Goal: Task Accomplishment & Management: Manage account settings

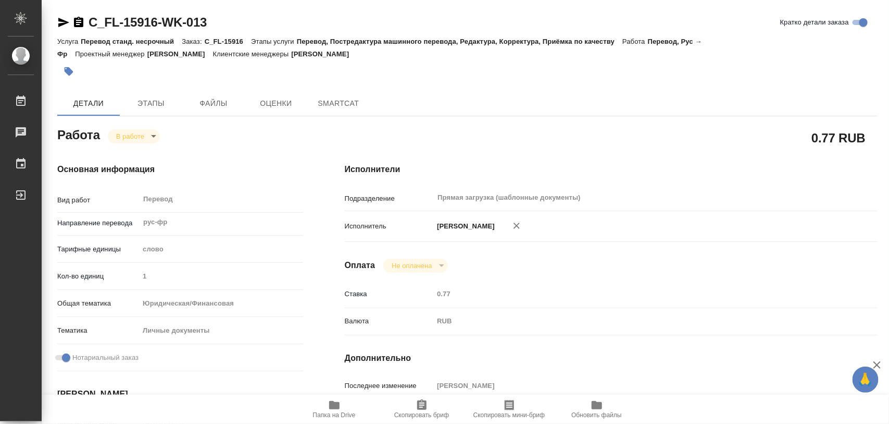
type textarea "x"
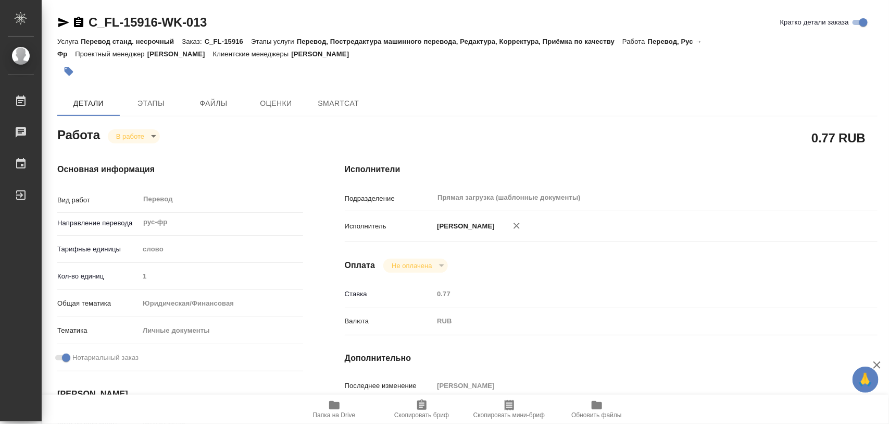
type textarea "x"
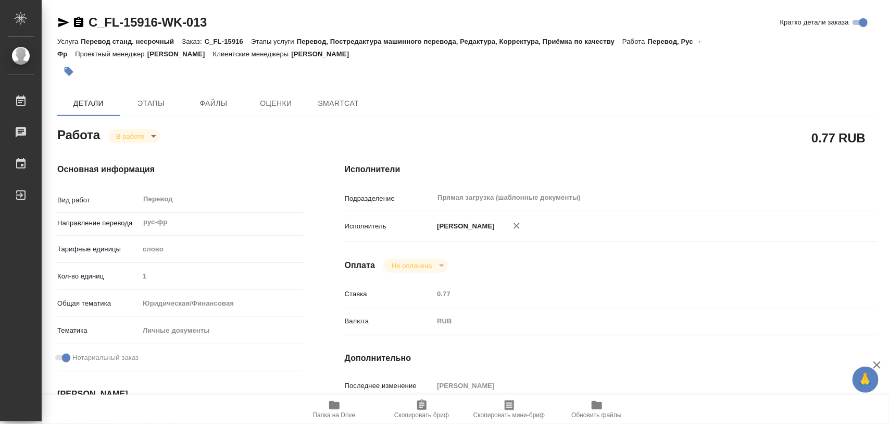
type textarea "x"
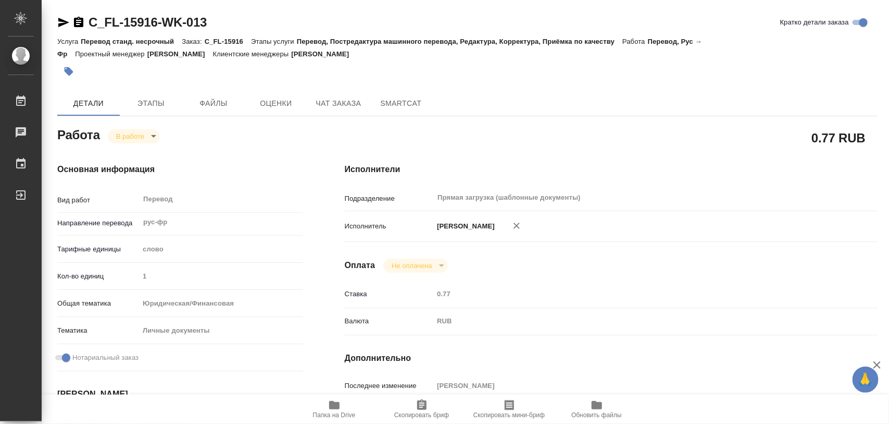
type textarea "x"
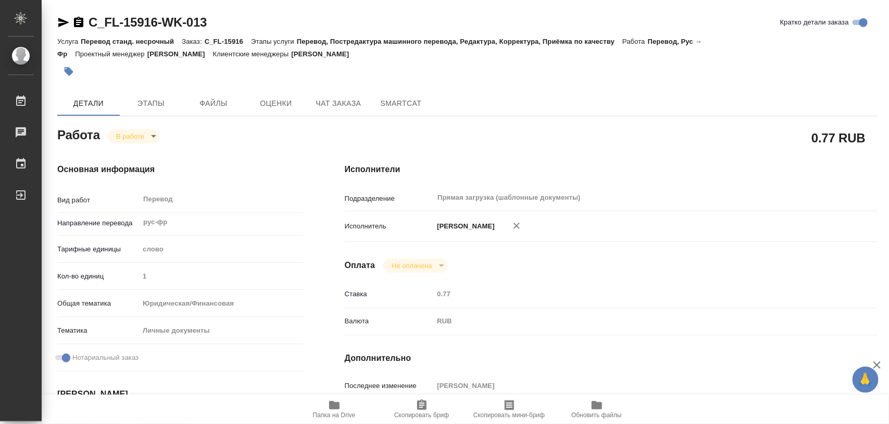
type textarea "x"
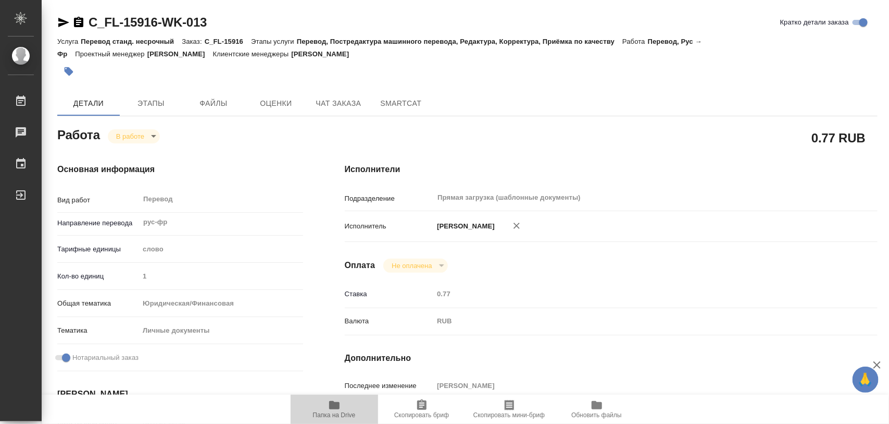
click at [332, 409] on icon "button" at bounding box center [334, 405] width 10 height 8
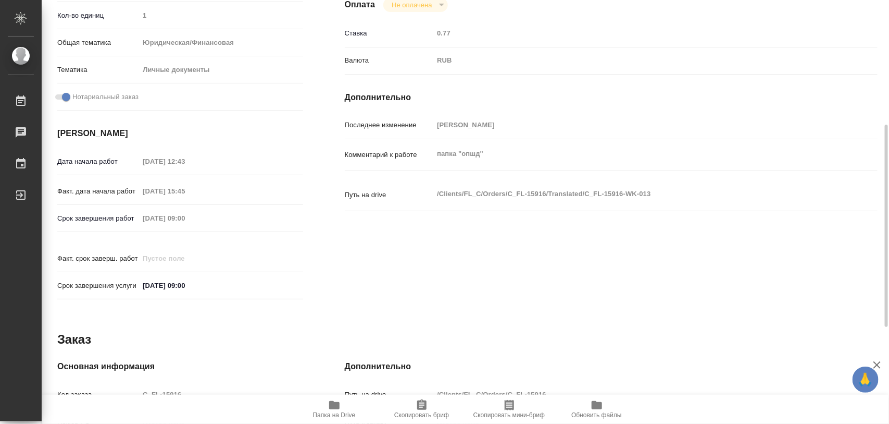
scroll to position [464, 0]
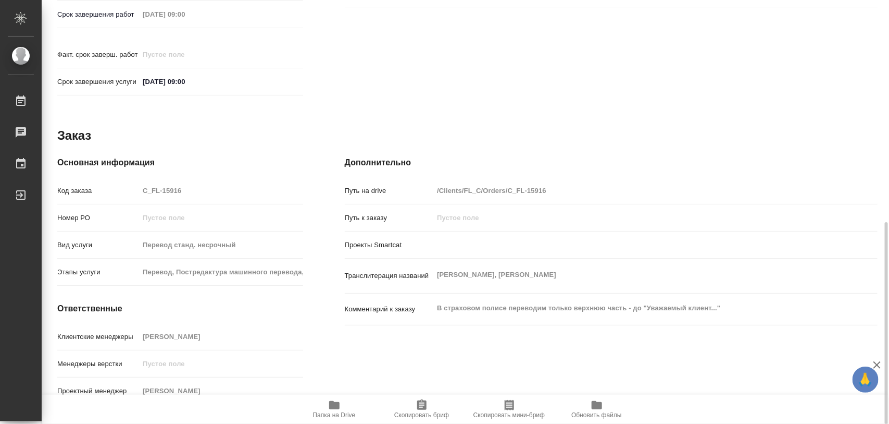
click at [207, 337] on div "Клиентские менеджеры Зайцева Светлана" at bounding box center [180, 340] width 246 height 27
click at [425, 414] on span "Скопировать бриф" at bounding box center [421, 414] width 55 height 7
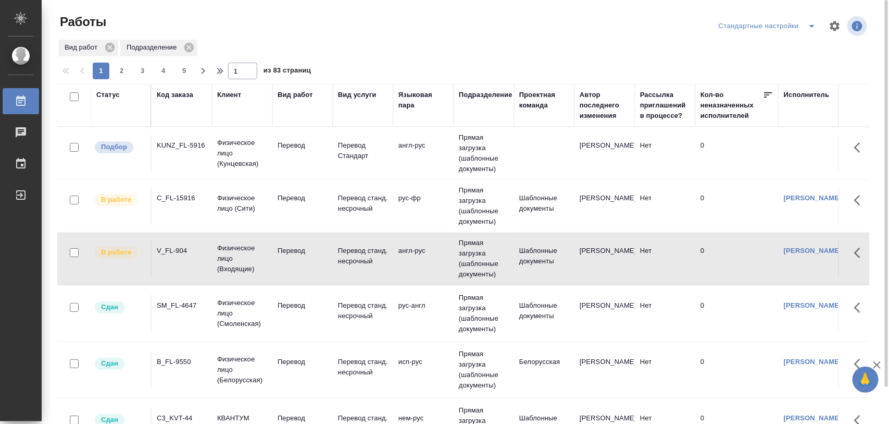
click at [186, 145] on div "KUNZ_FL-5916" at bounding box center [182, 145] width 50 height 10
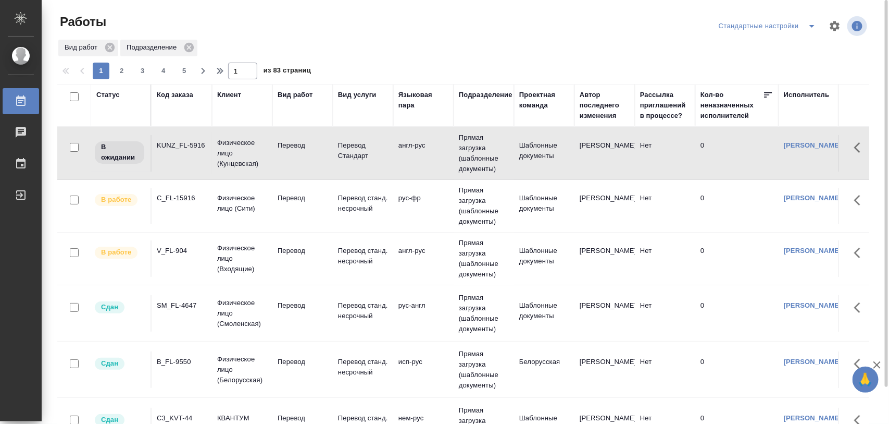
click at [190, 145] on div "KUNZ_FL-5916" at bounding box center [182, 145] width 50 height 10
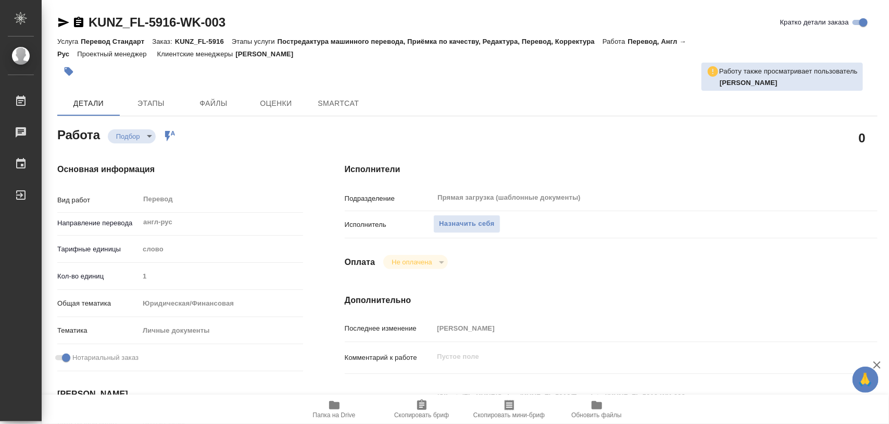
type textarea "x"
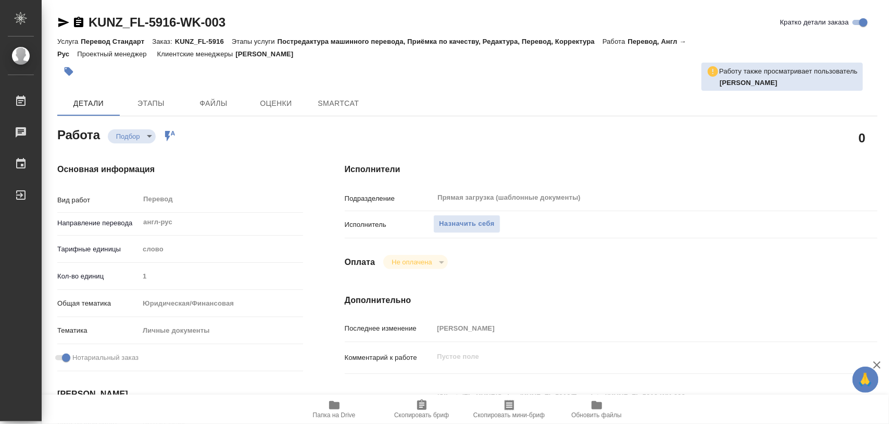
type textarea "x"
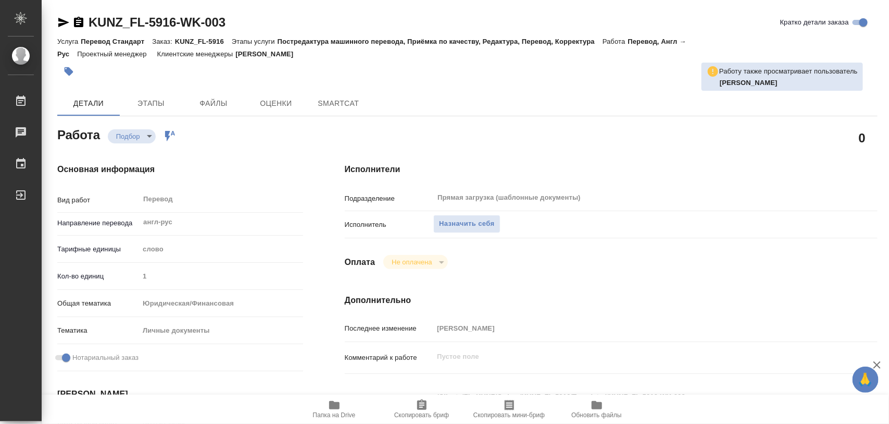
type textarea "x"
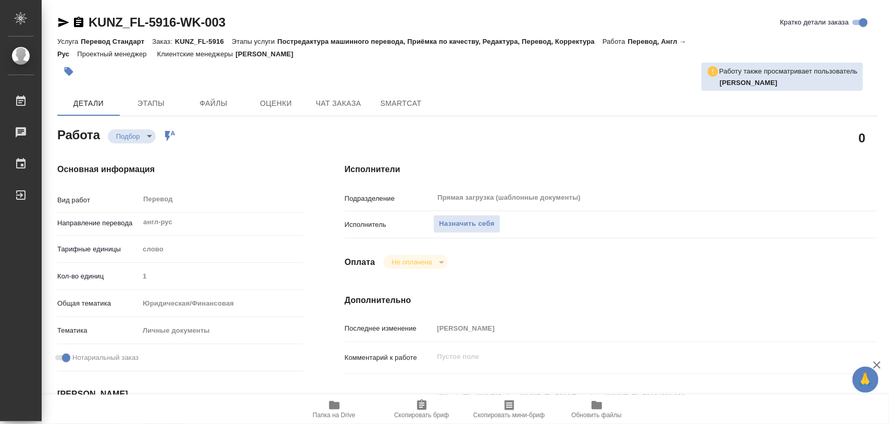
scroll to position [195, 0]
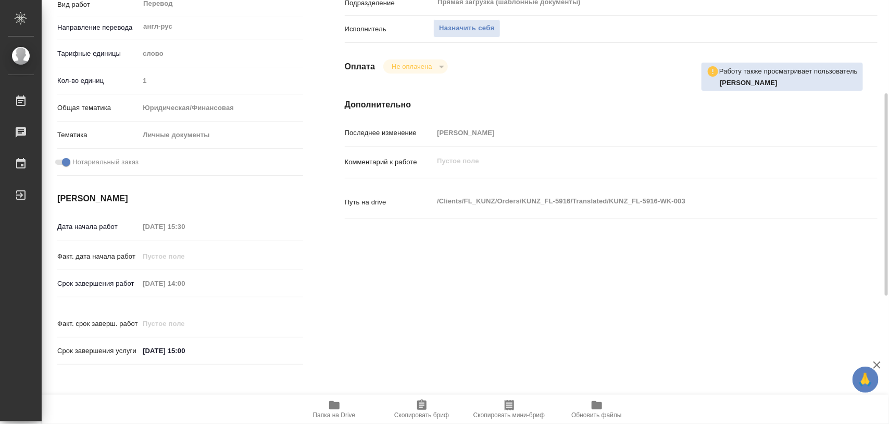
type textarea "x"
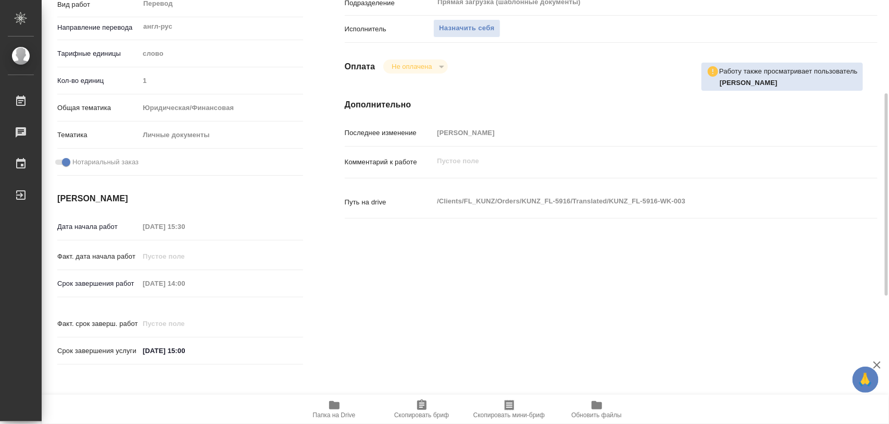
type textarea "x"
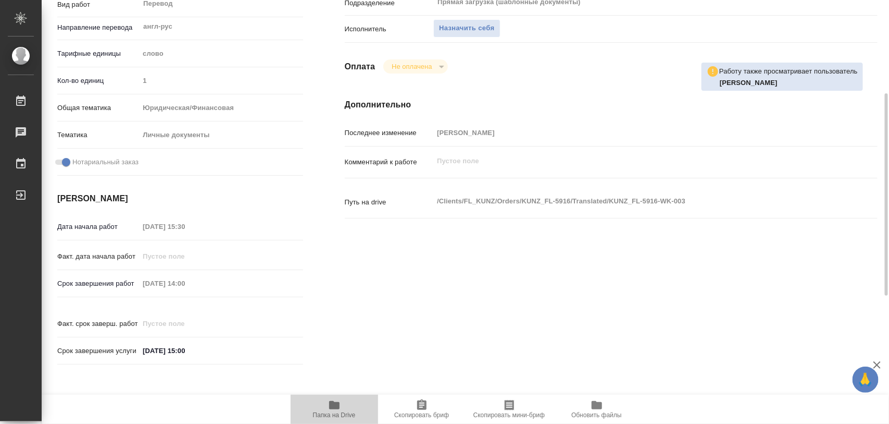
click at [332, 406] on icon "button" at bounding box center [334, 405] width 10 height 8
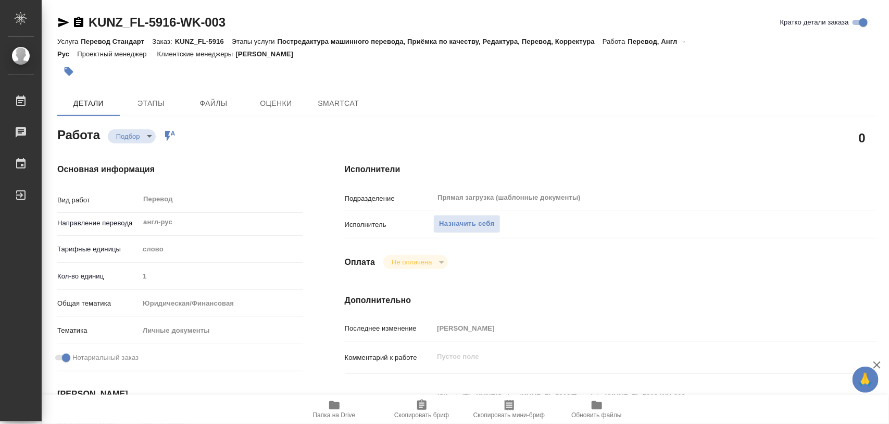
type textarea "x"
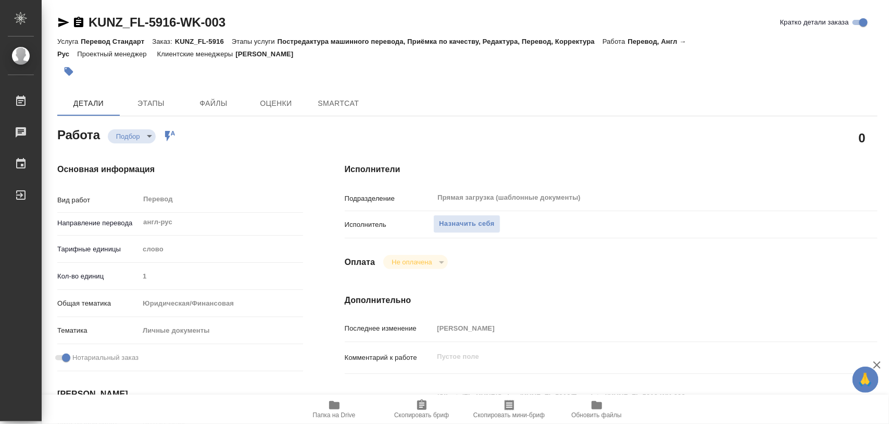
type textarea "x"
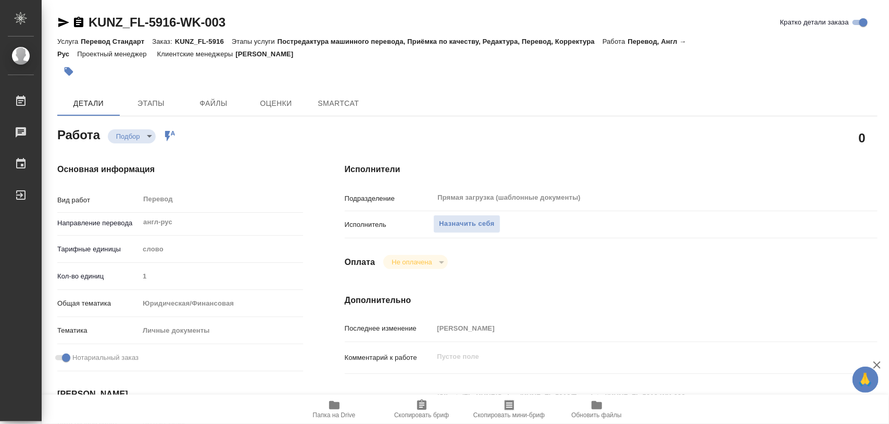
type textarea "x"
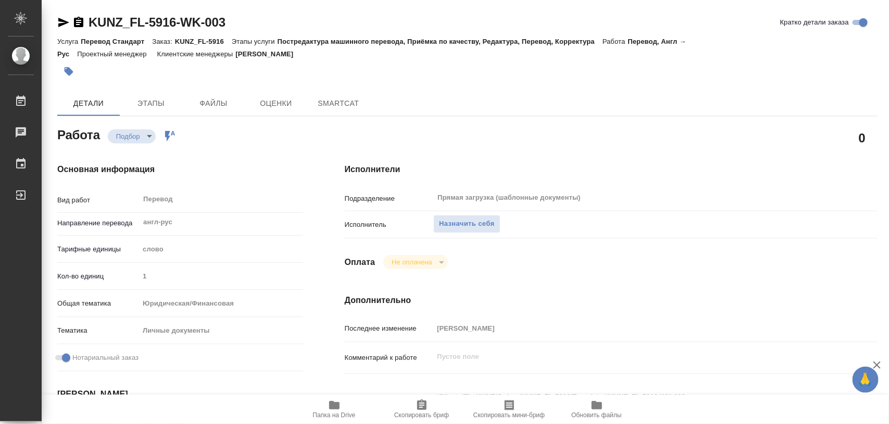
type textarea "x"
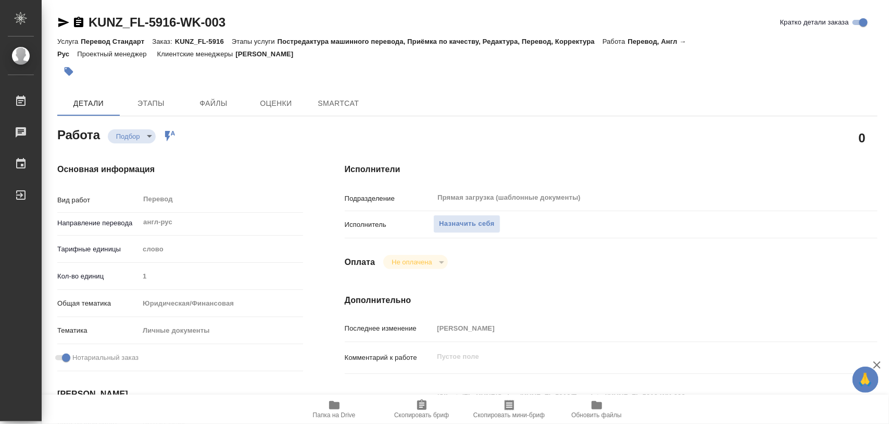
type textarea "x"
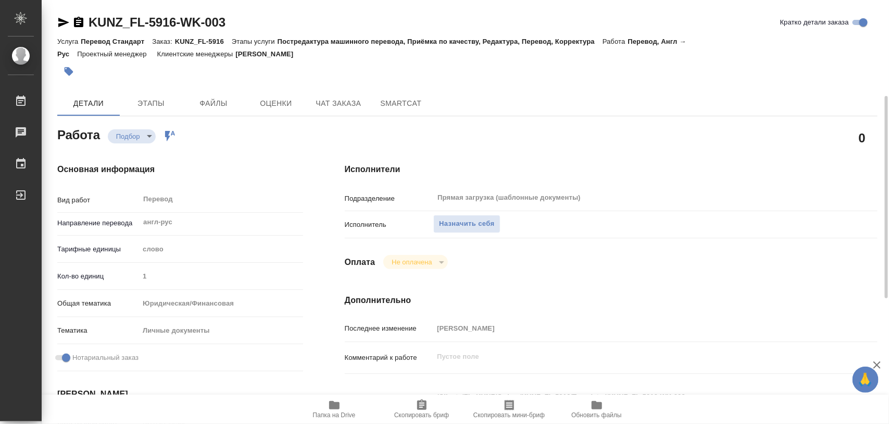
scroll to position [195, 0]
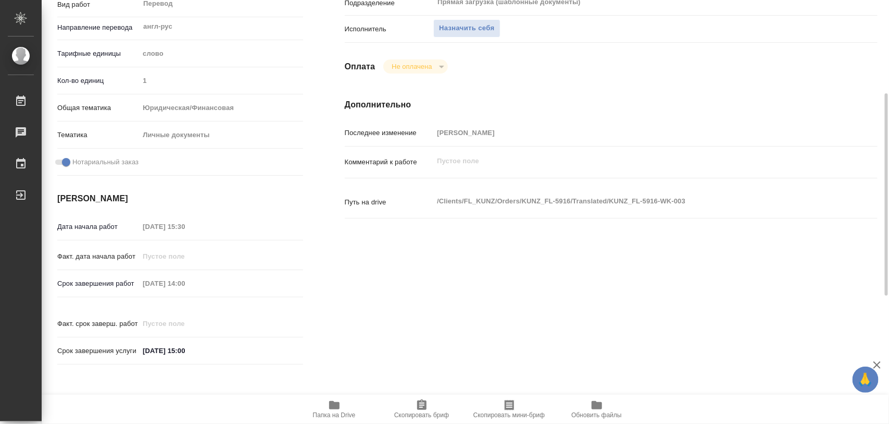
type textarea "x"
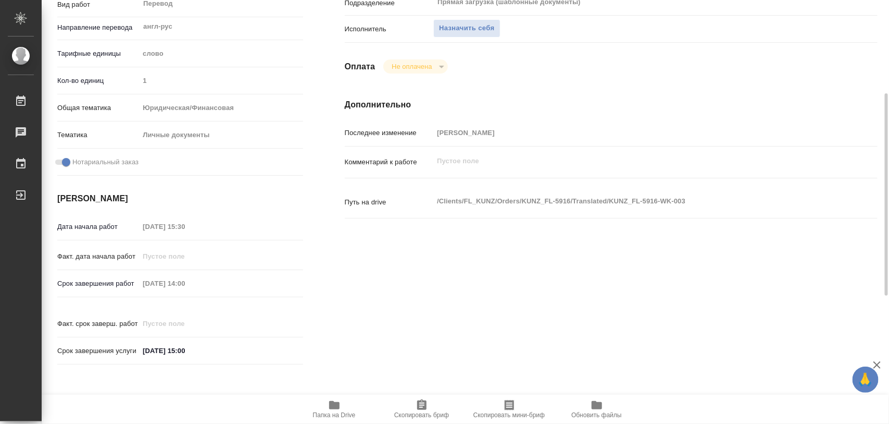
type textarea "x"
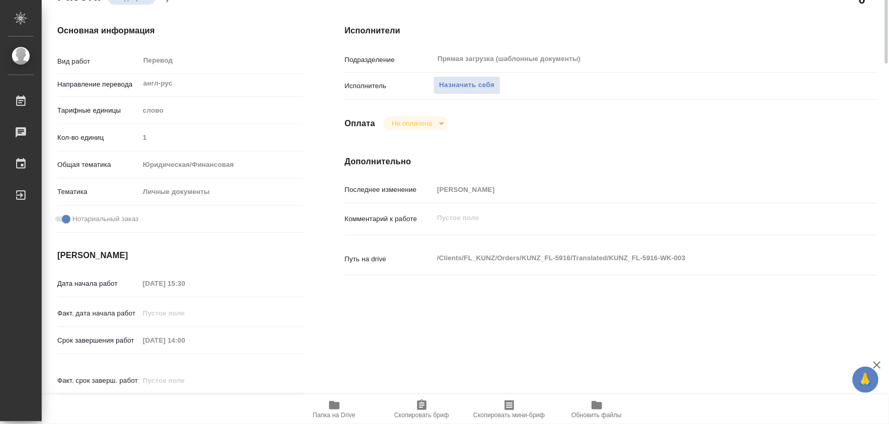
scroll to position [0, 0]
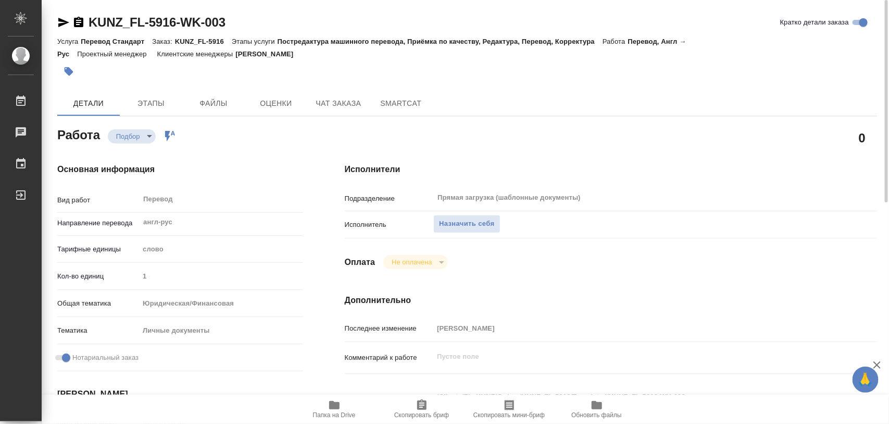
click at [338, 406] on icon "button" at bounding box center [334, 405] width 10 height 8
click at [470, 218] on span "Назначить себя" at bounding box center [466, 224] width 55 height 12
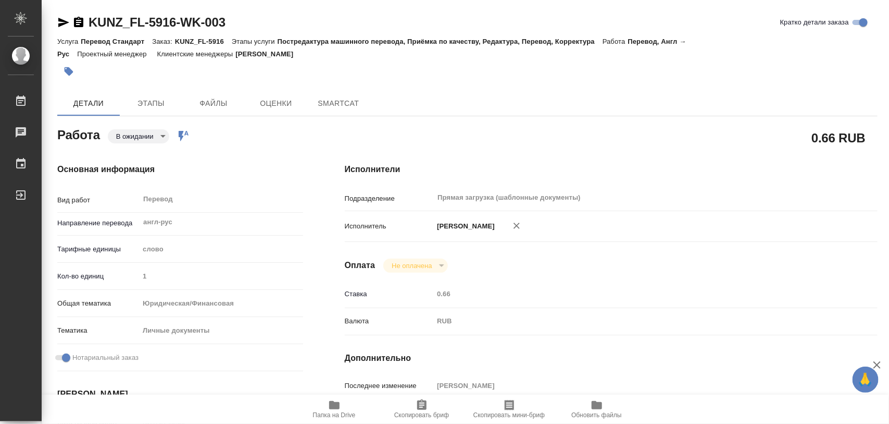
type textarea "x"
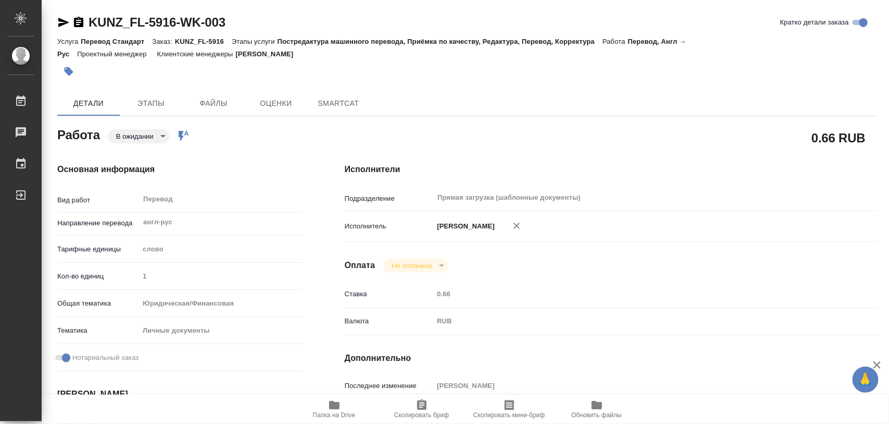
type textarea "x"
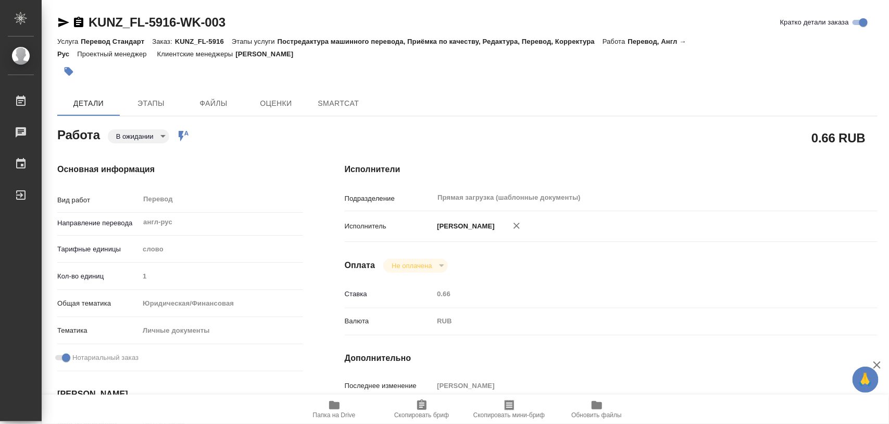
type textarea "x"
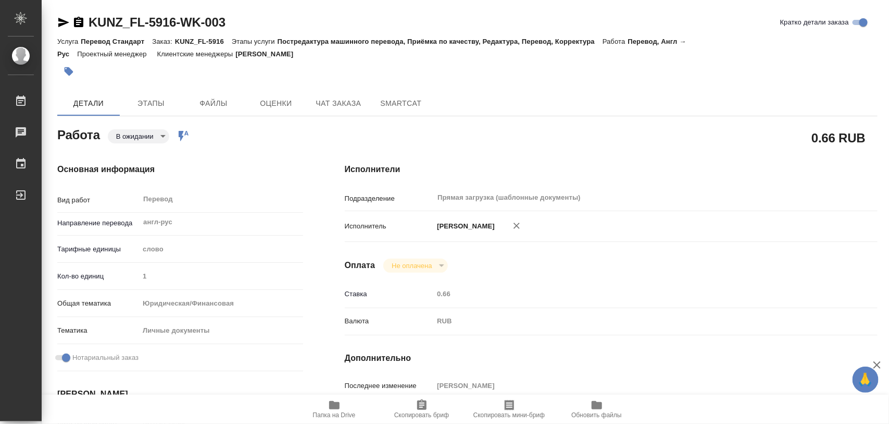
type textarea "x"
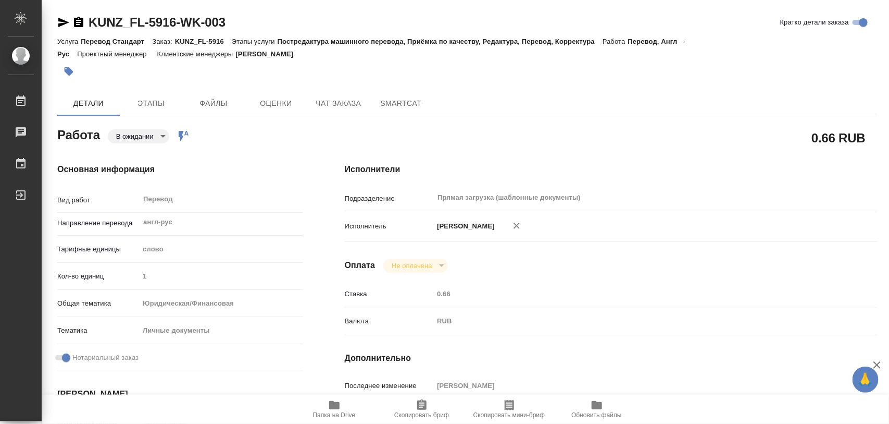
type textarea "x"
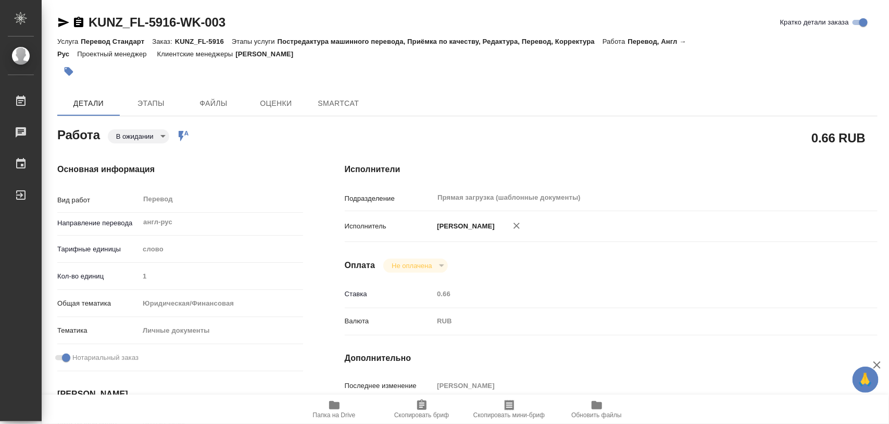
type textarea "x"
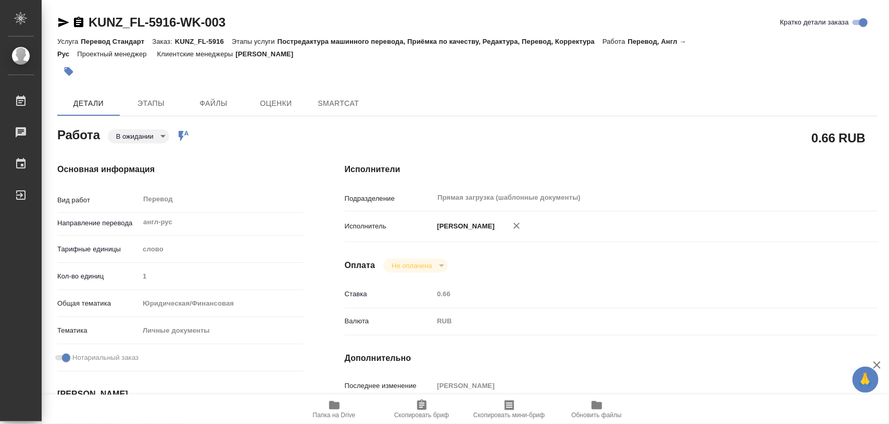
type textarea "x"
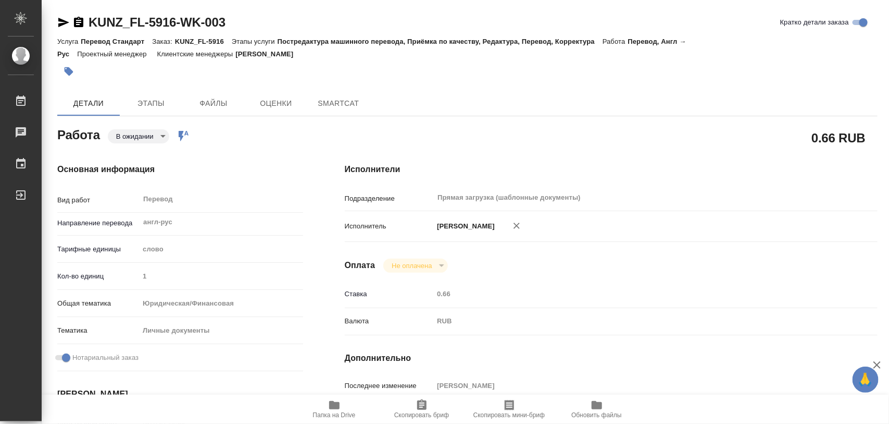
type textarea "x"
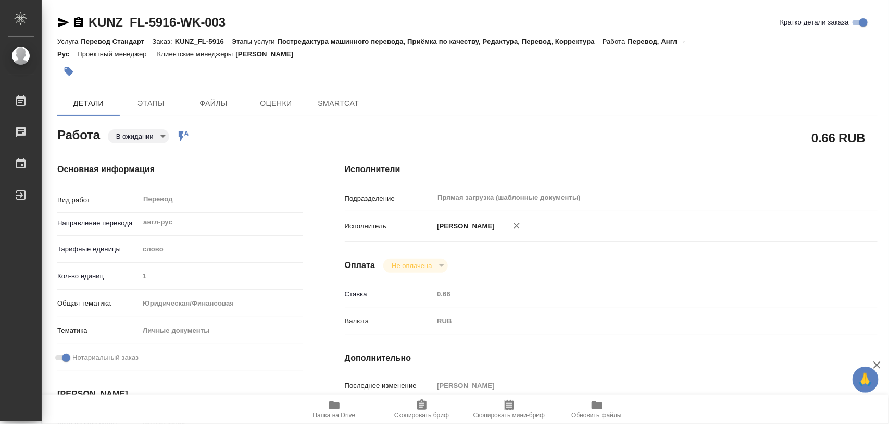
type textarea "x"
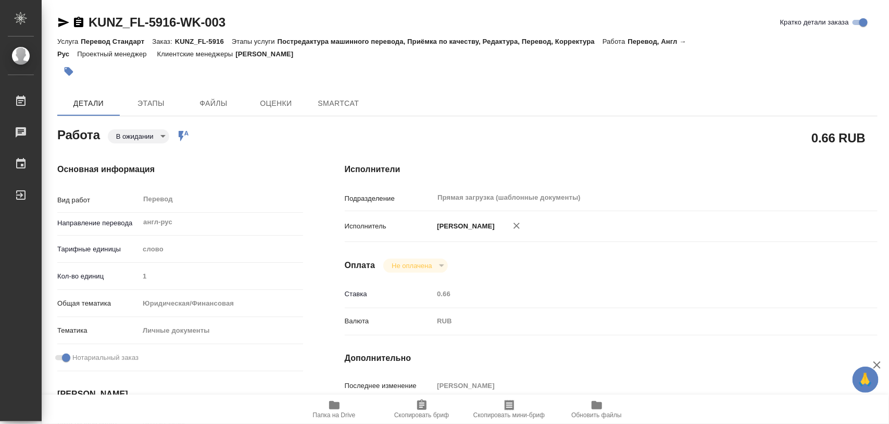
type textarea "x"
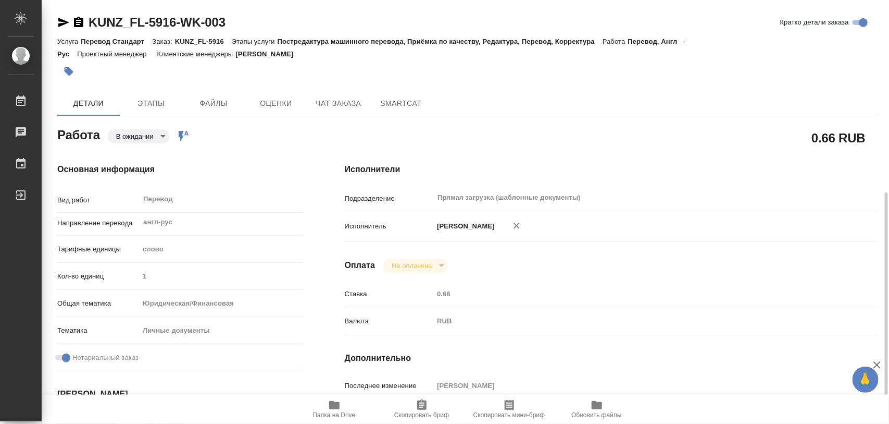
type textarea "x"
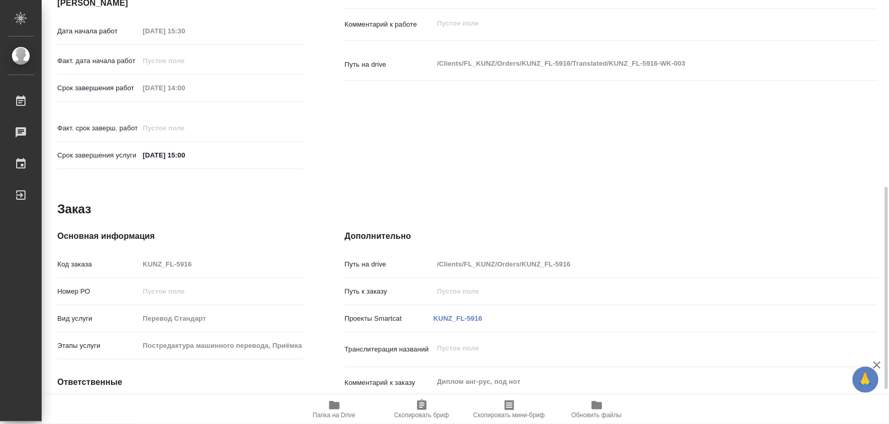
scroll to position [456, 0]
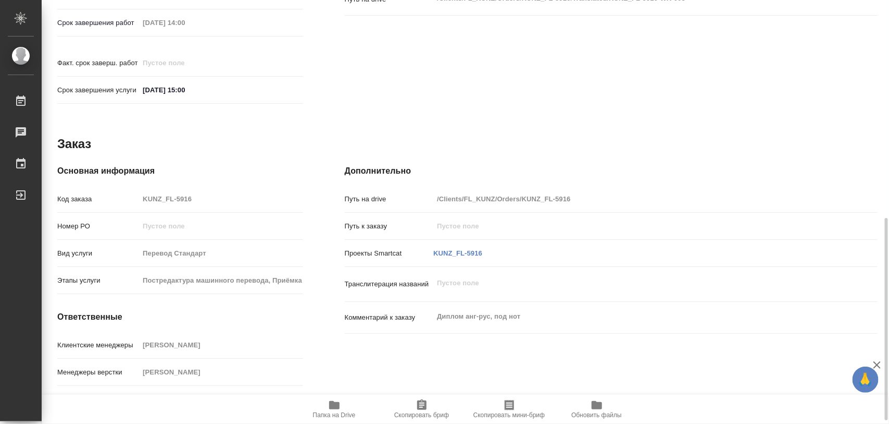
type textarea "x"
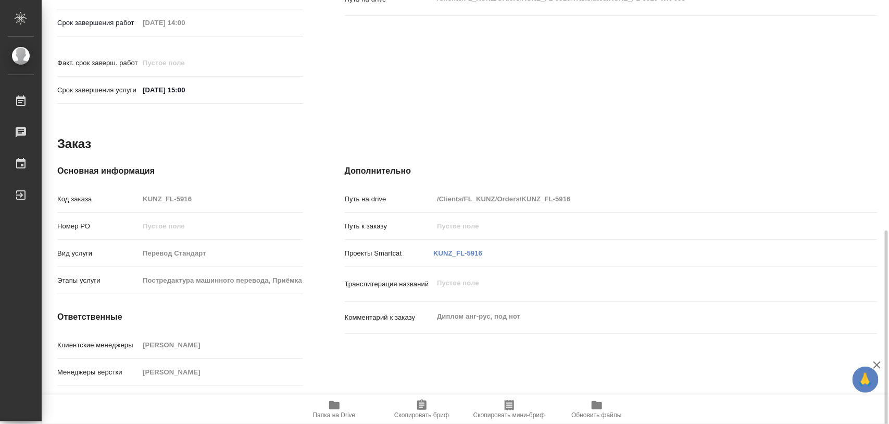
scroll to position [464, 0]
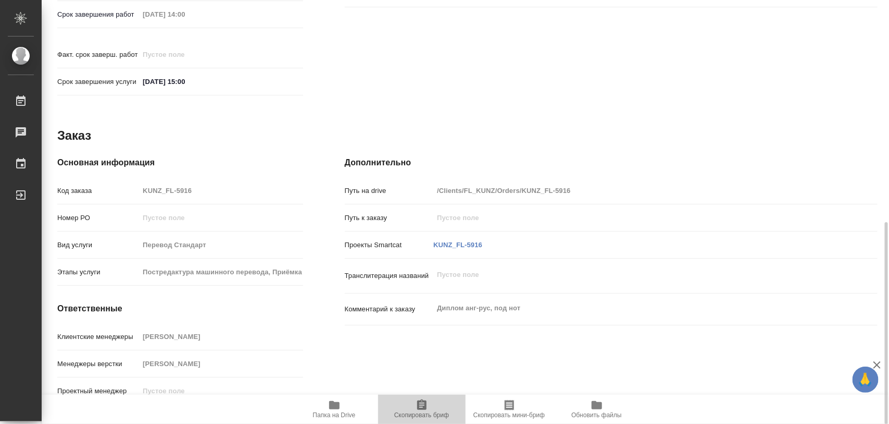
click at [415, 412] on span "Скопировать бриф" at bounding box center [421, 414] width 55 height 7
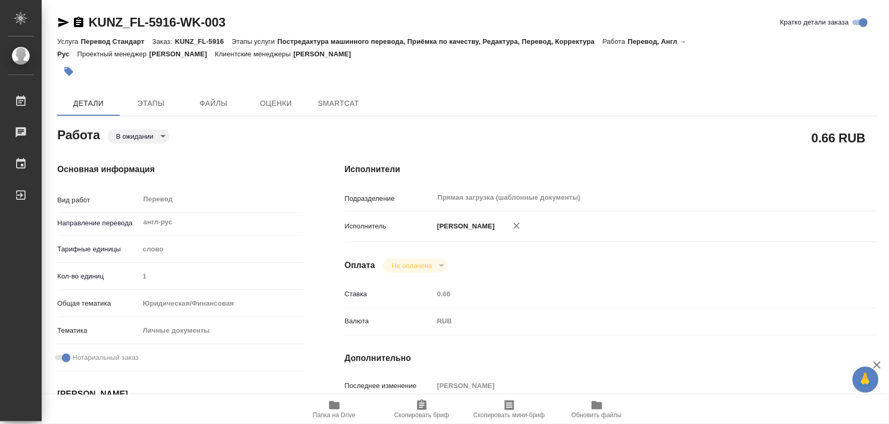
type textarea "x"
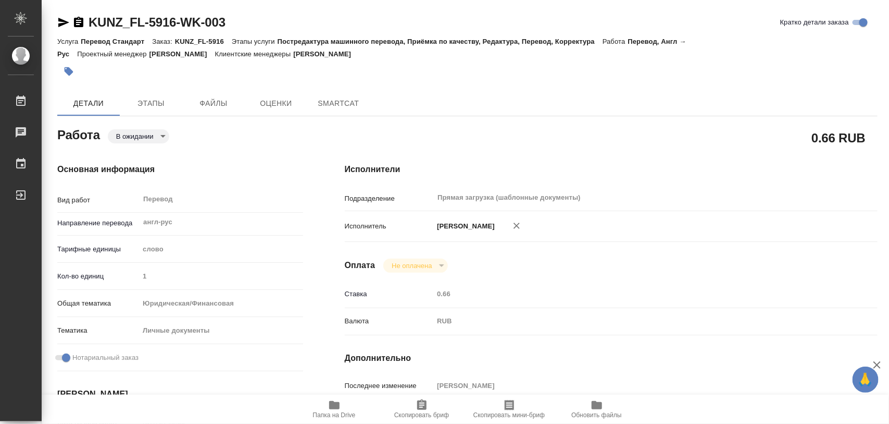
type textarea "x"
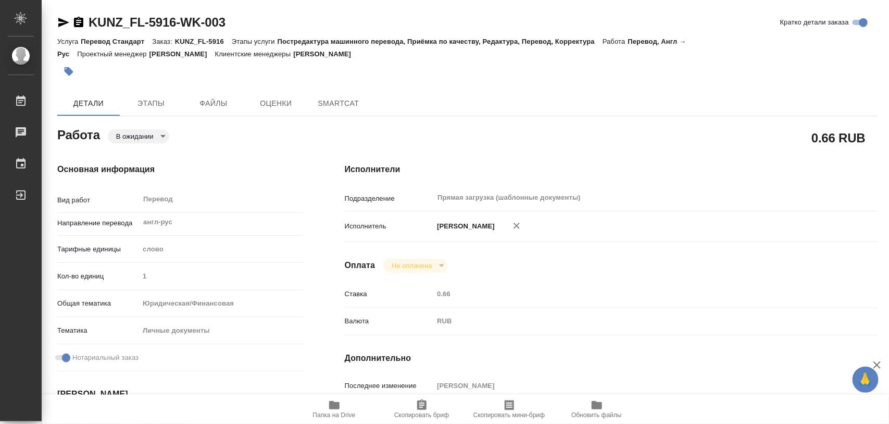
type textarea "x"
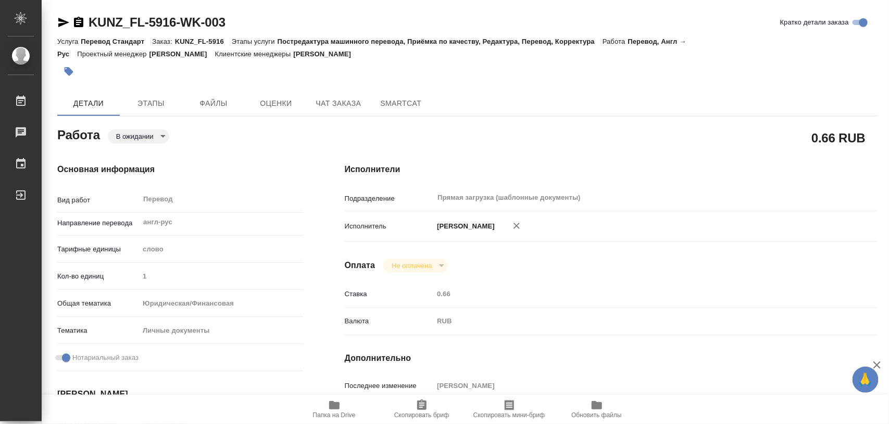
type textarea "x"
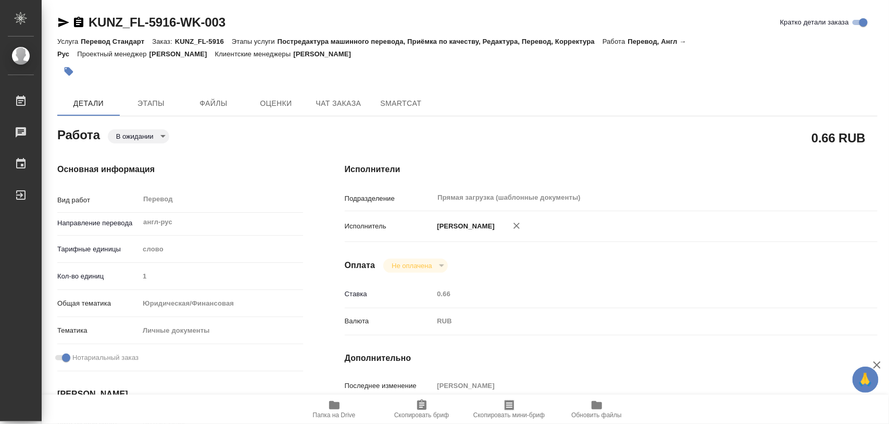
click at [517, 227] on icon "button" at bounding box center [517, 225] width 10 height 10
type textarea "x"
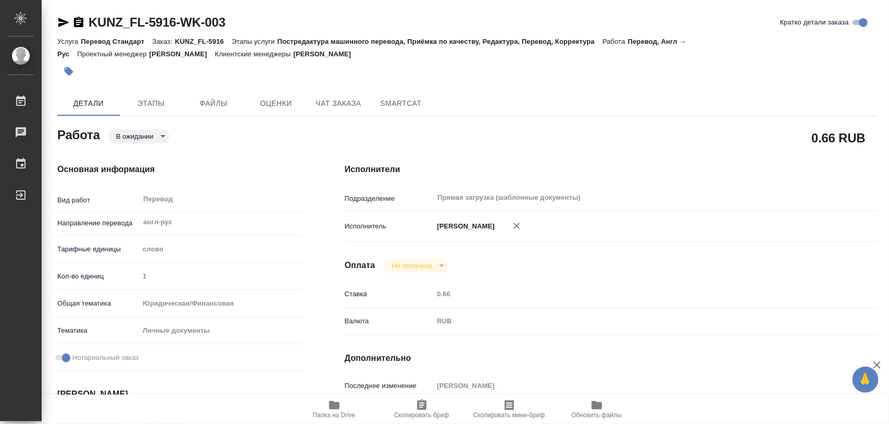
type textarea "x"
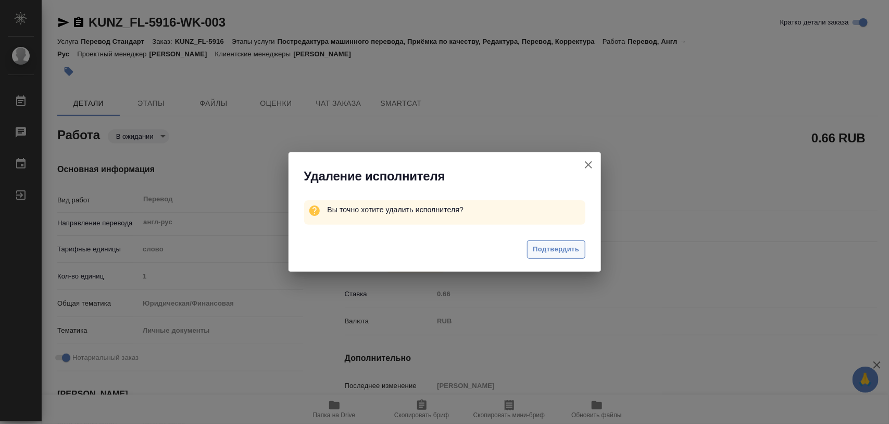
type textarea "x"
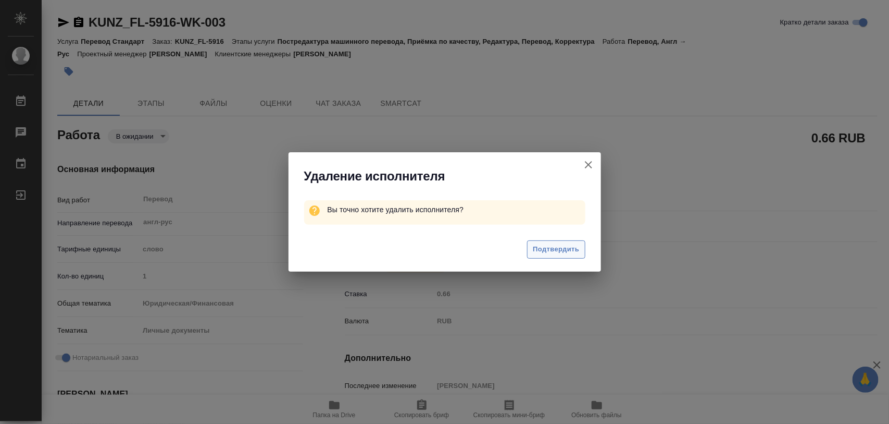
click at [564, 251] on span "Подтвердить" at bounding box center [556, 249] width 46 height 12
type textarea "x"
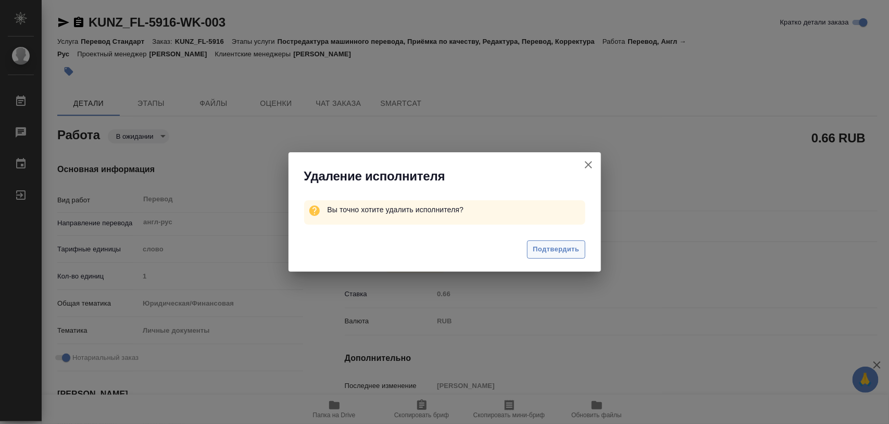
type textarea "x"
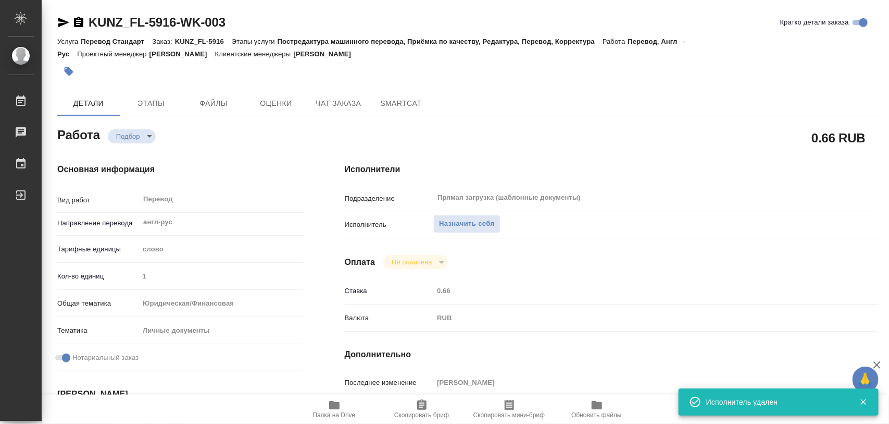
type textarea "x"
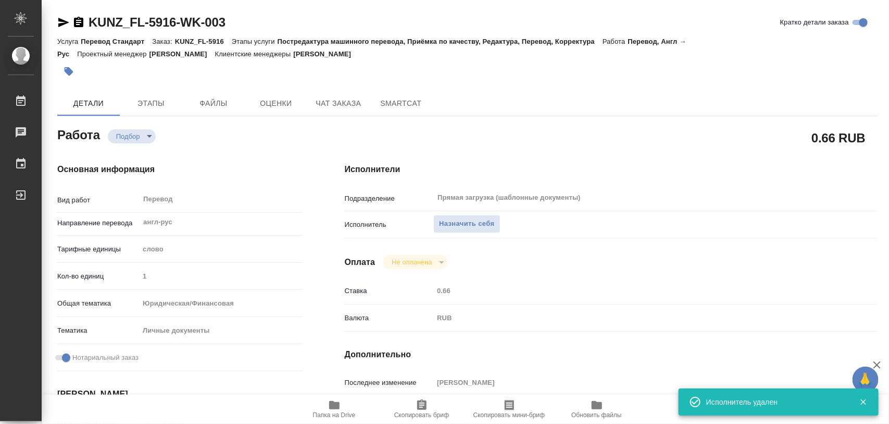
type textarea "x"
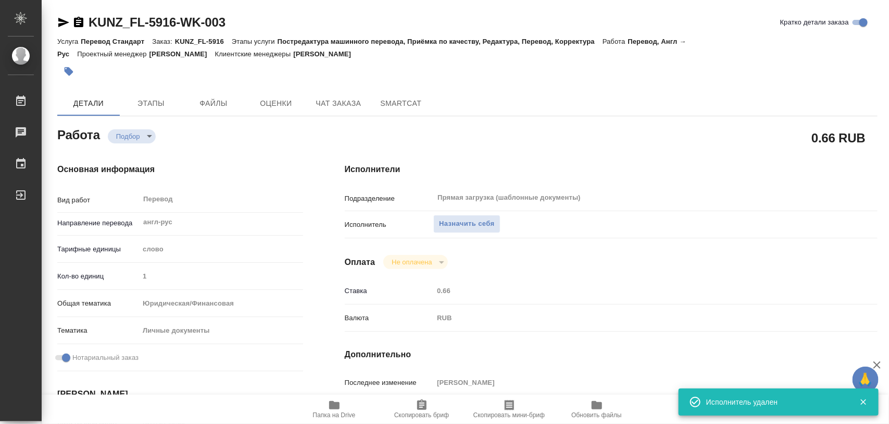
type textarea "x"
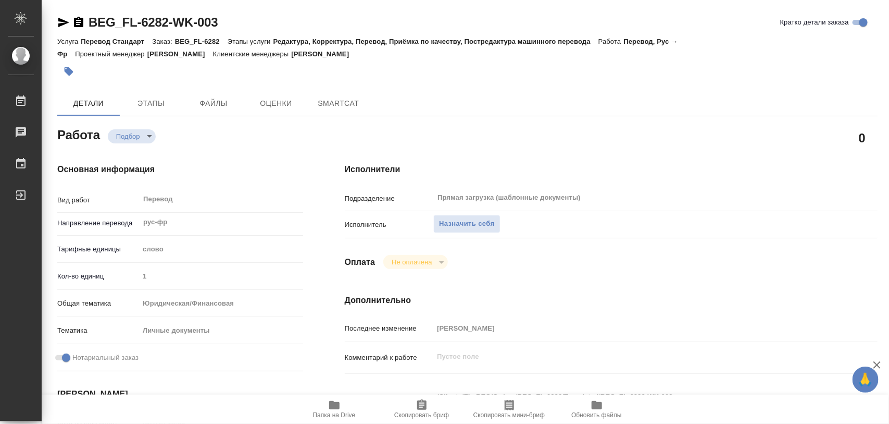
type textarea "x"
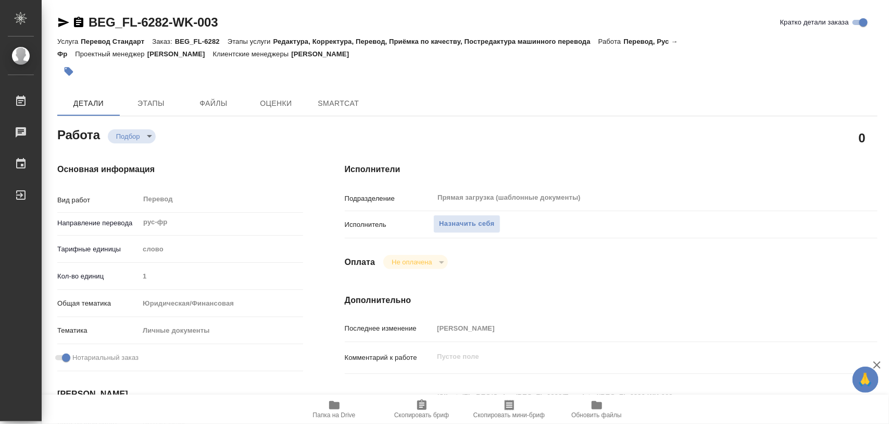
type textarea "x"
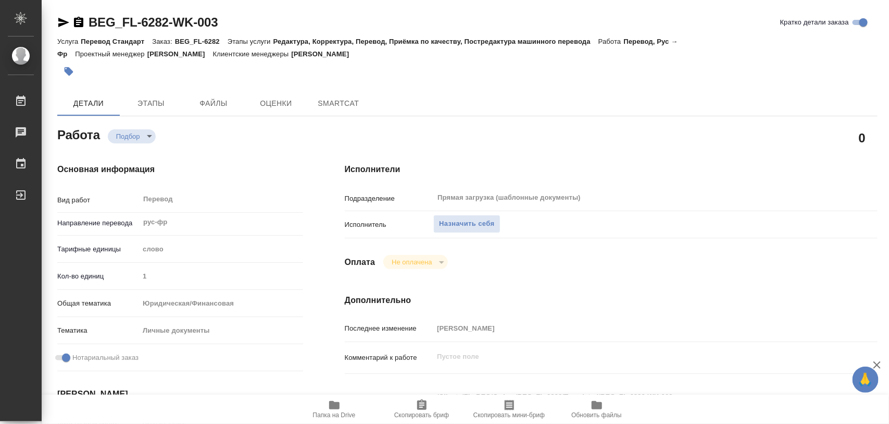
type textarea "x"
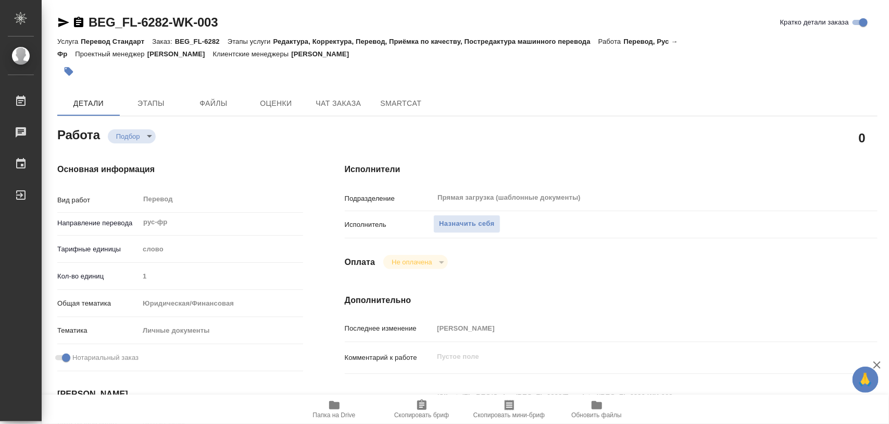
scroll to position [130, 0]
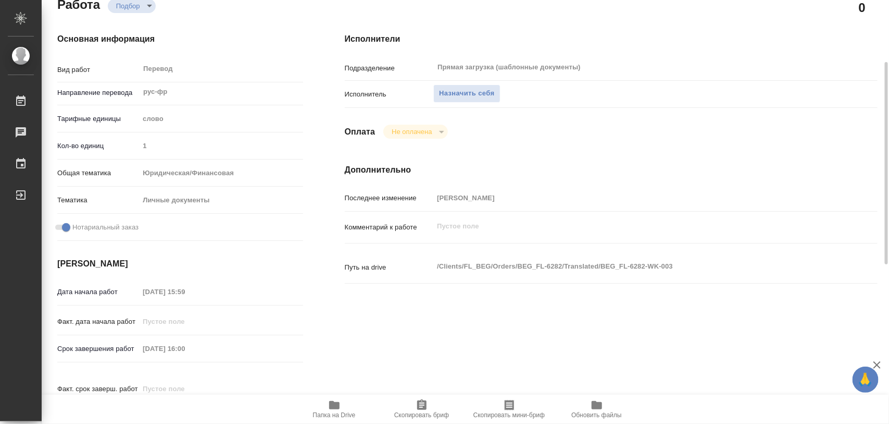
type textarea "x"
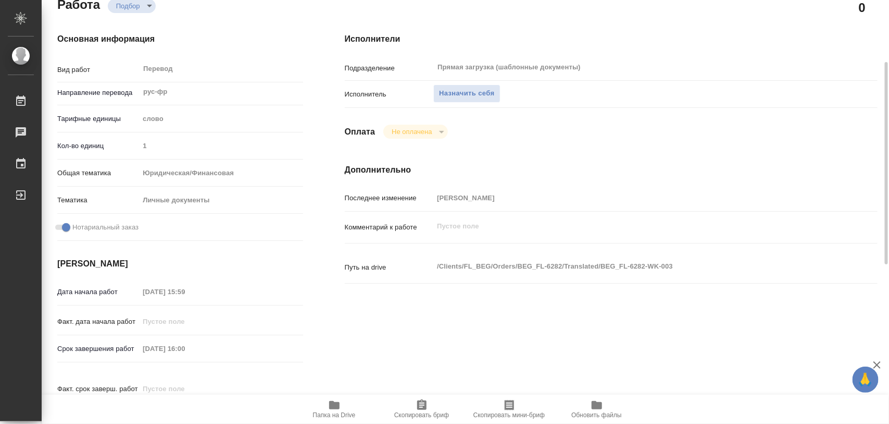
type textarea "x"
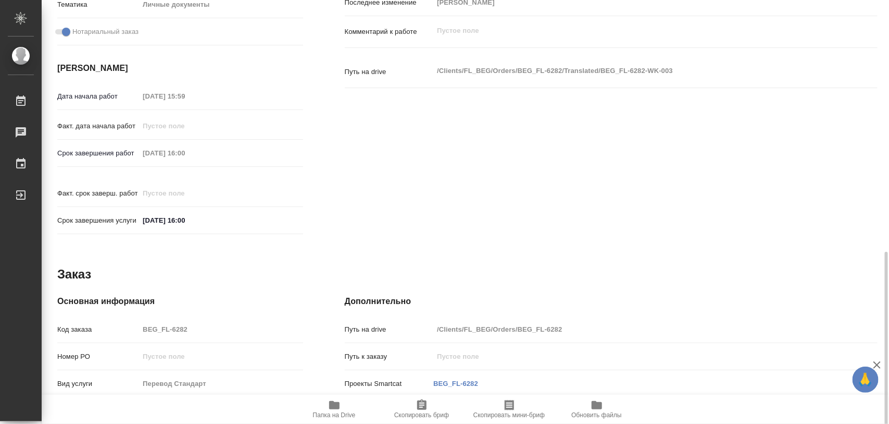
scroll to position [456, 0]
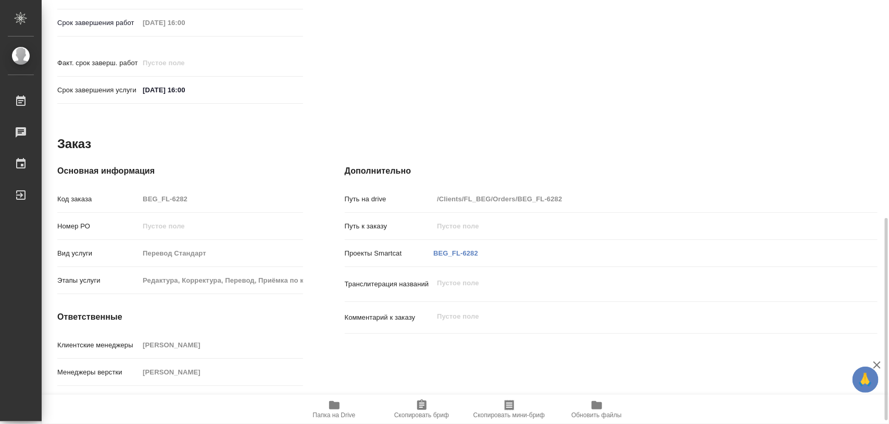
click at [339, 402] on icon "button" at bounding box center [334, 405] width 10 height 8
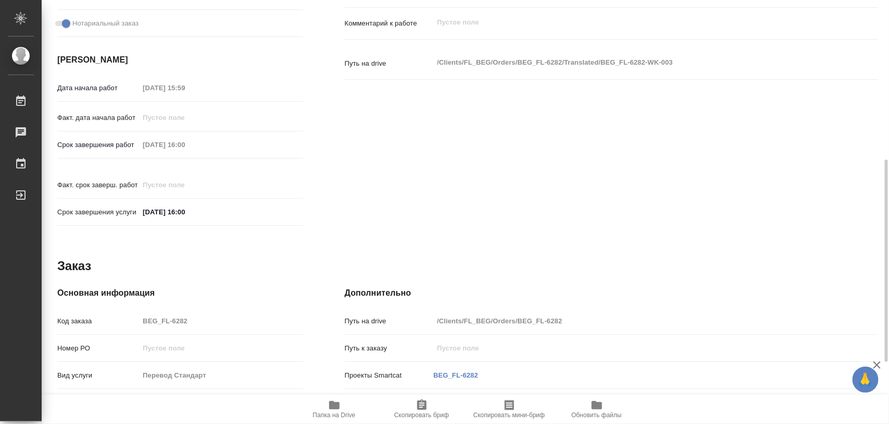
scroll to position [73, 0]
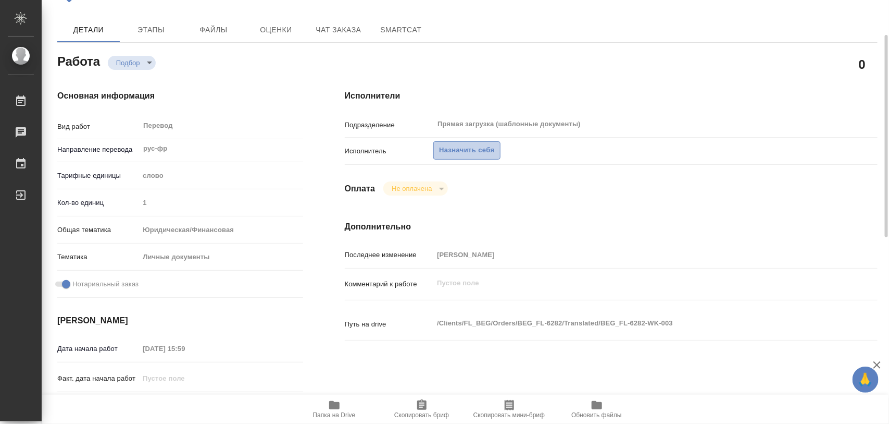
click at [459, 153] on span "Назначить себя" at bounding box center [466, 150] width 55 height 12
type textarea "x"
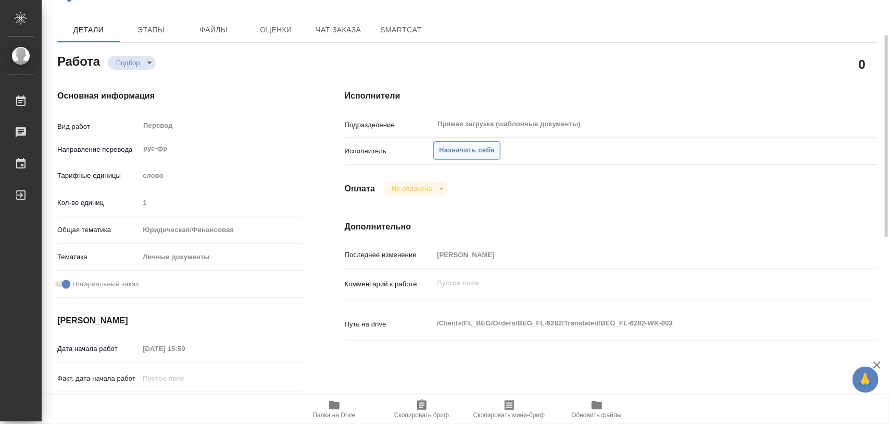
type textarea "x"
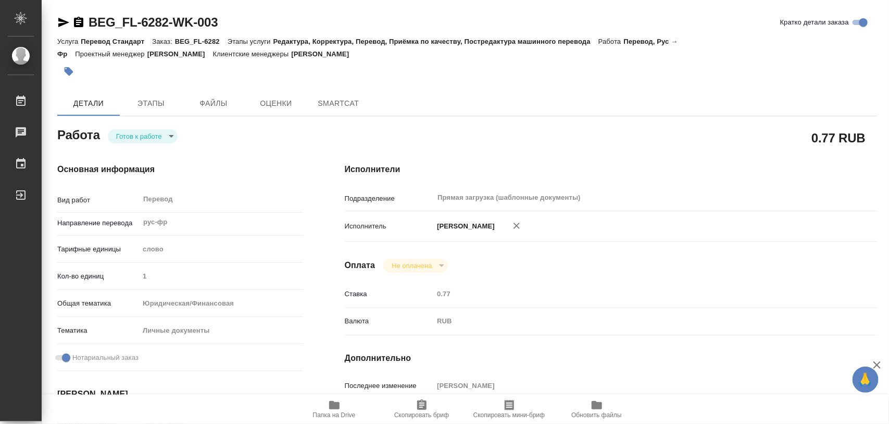
type textarea "x"
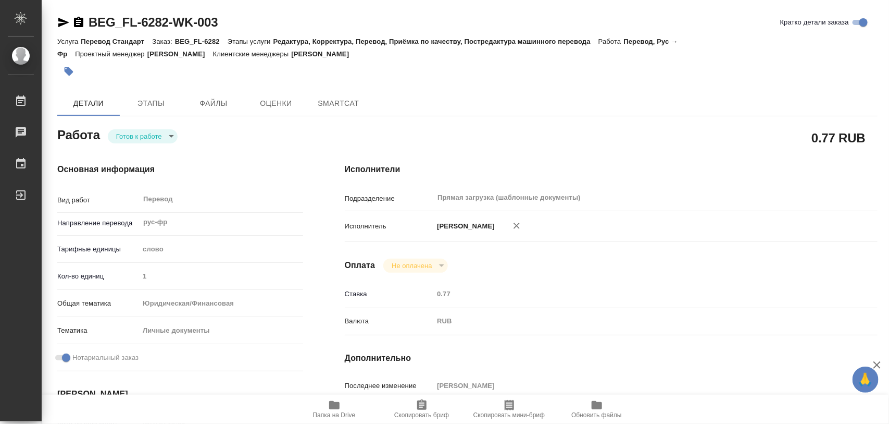
type textarea "x"
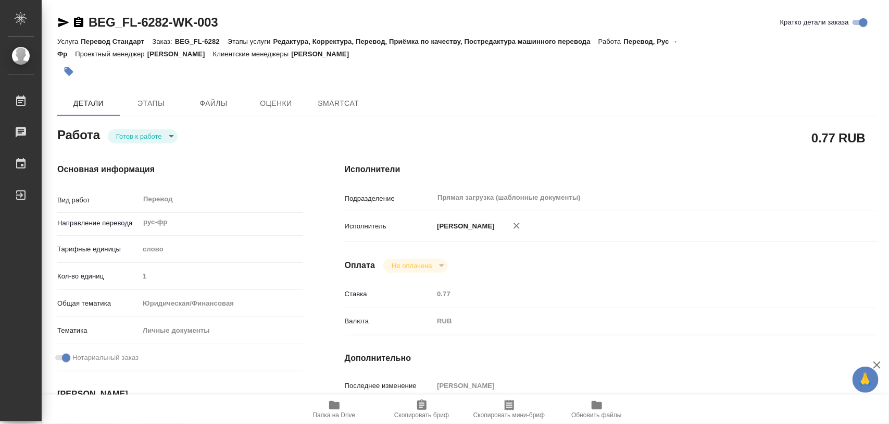
type textarea "x"
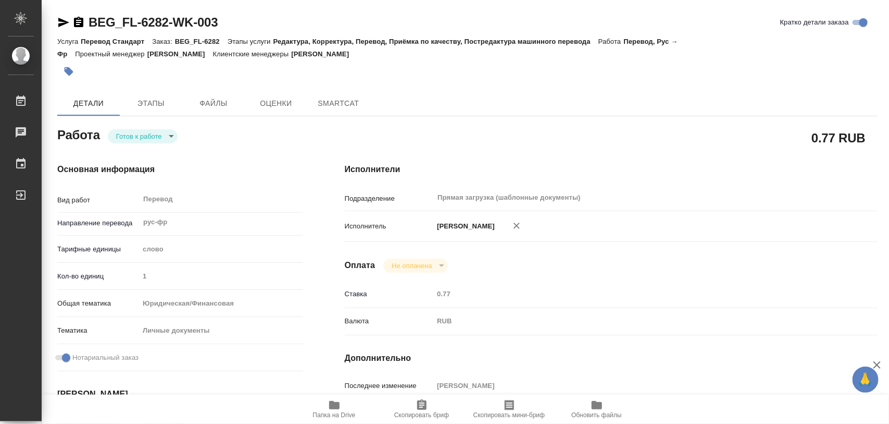
type textarea "x"
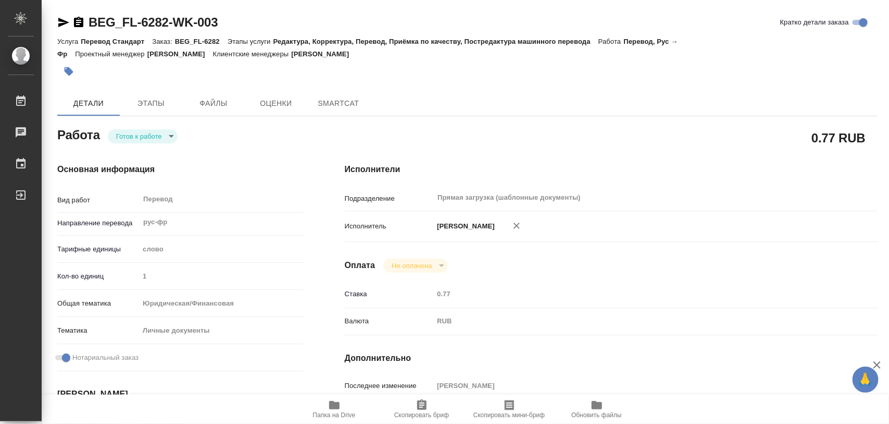
type textarea "x"
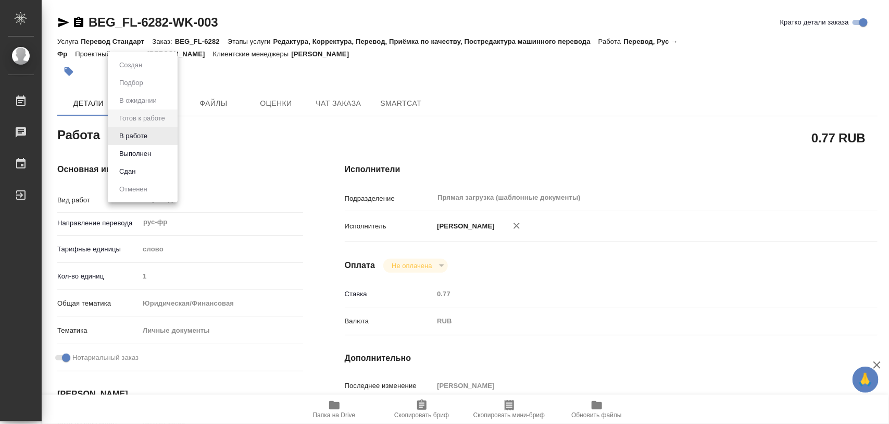
click at [171, 137] on body "🙏 .cls-1 fill:#fff; AWATERA Iglakov Maksim Работы Чаты График Выйти BEG_FL-6282…" at bounding box center [444, 212] width 889 height 424
type textarea "x"
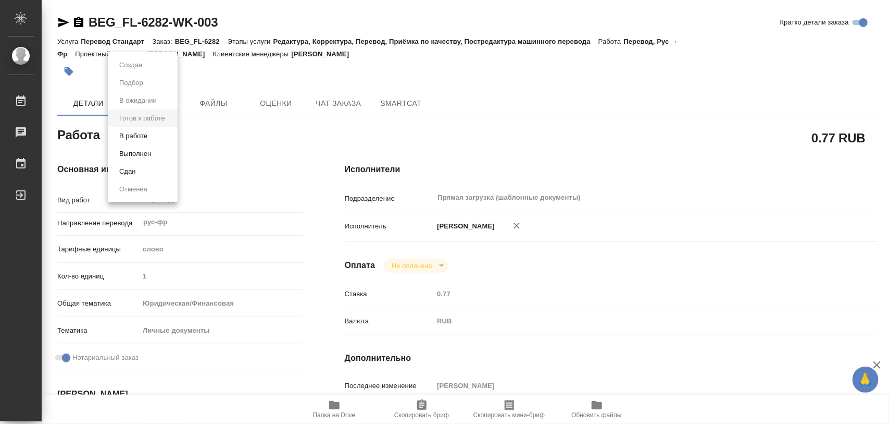
type textarea "x"
click at [155, 131] on li "В работе" at bounding box center [143, 136] width 70 height 18
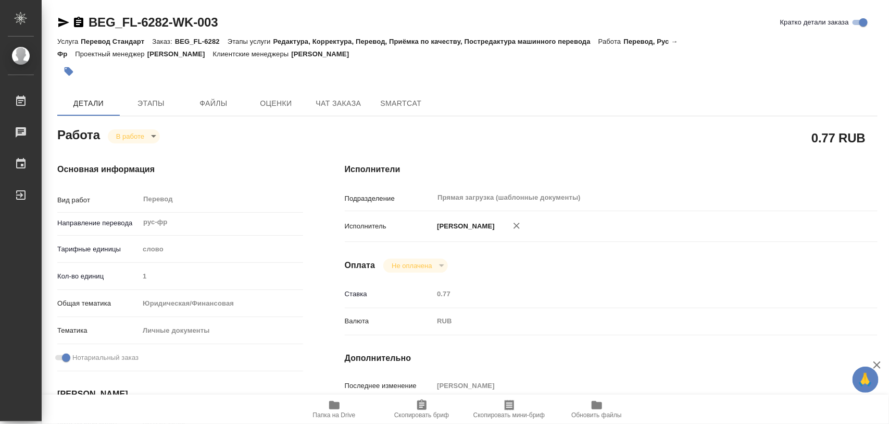
type textarea "x"
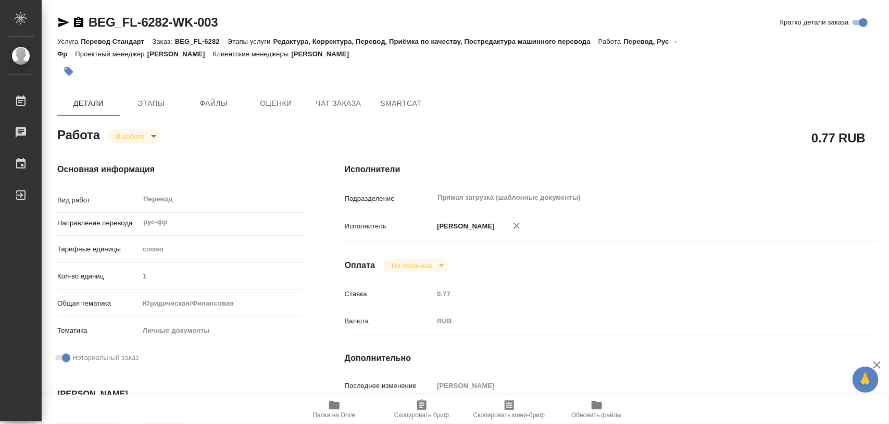
type textarea "x"
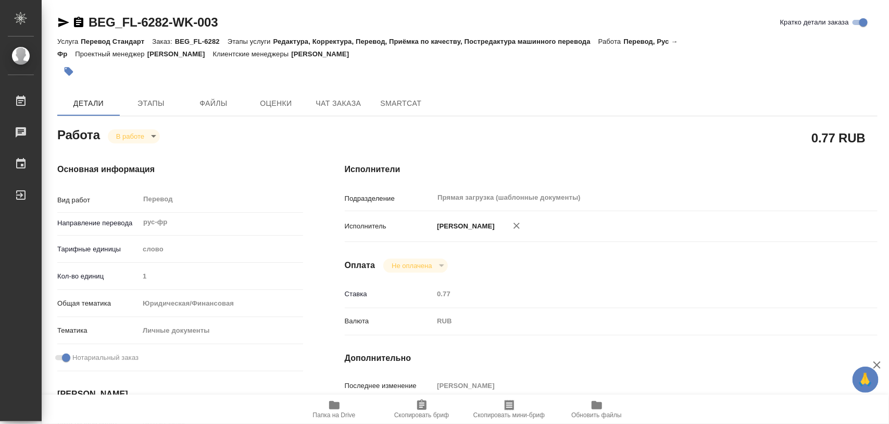
type textarea "x"
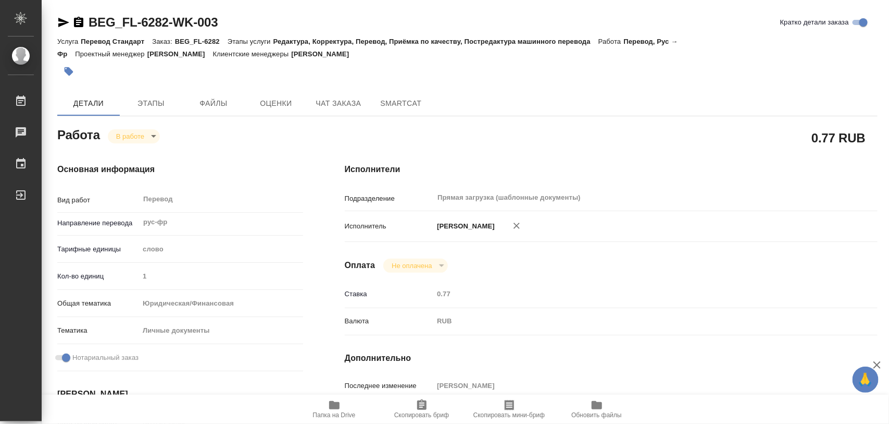
type textarea "x"
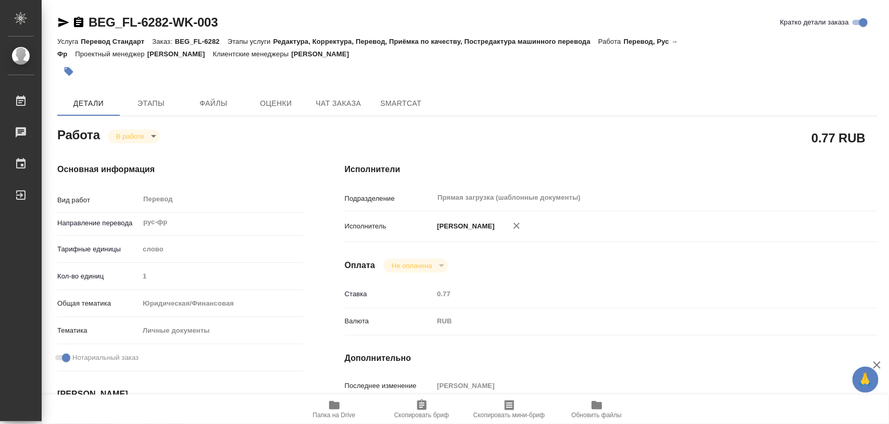
type textarea "x"
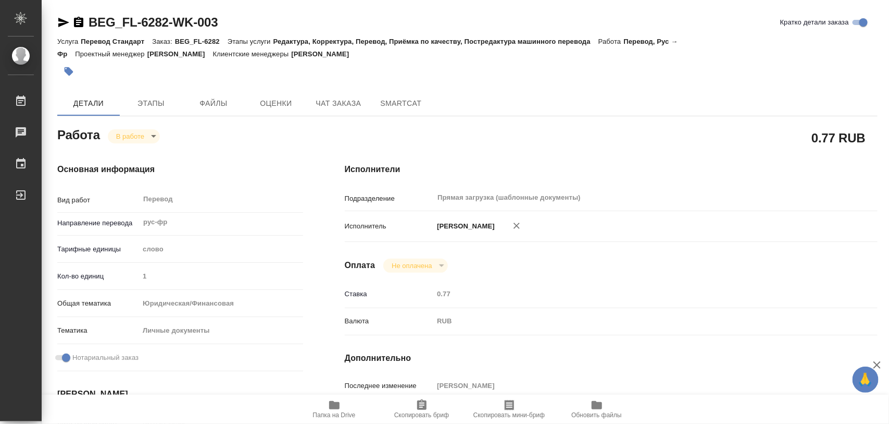
type textarea "x"
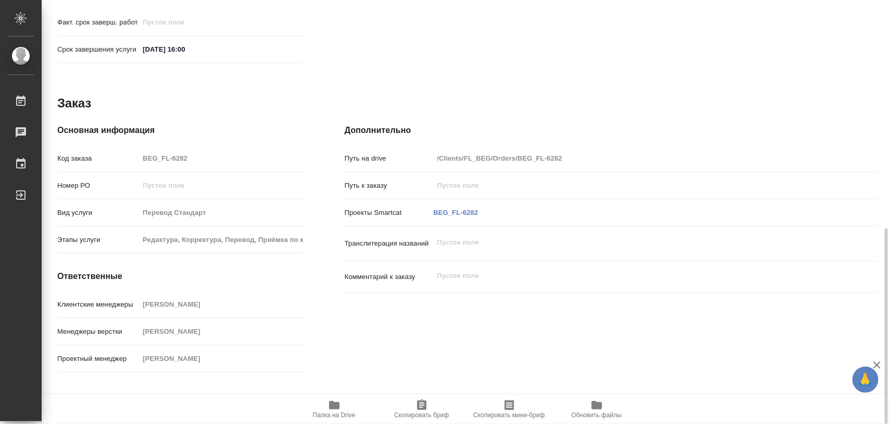
scroll to position [503, 0]
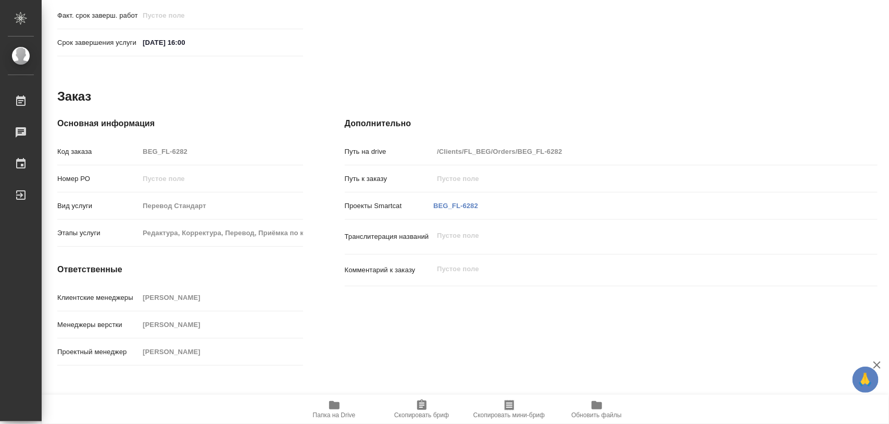
drag, startPoint x: 425, startPoint y: 406, endPoint x: 460, endPoint y: 323, distance: 90.2
click at [425, 405] on icon "button" at bounding box center [421, 404] width 9 height 10
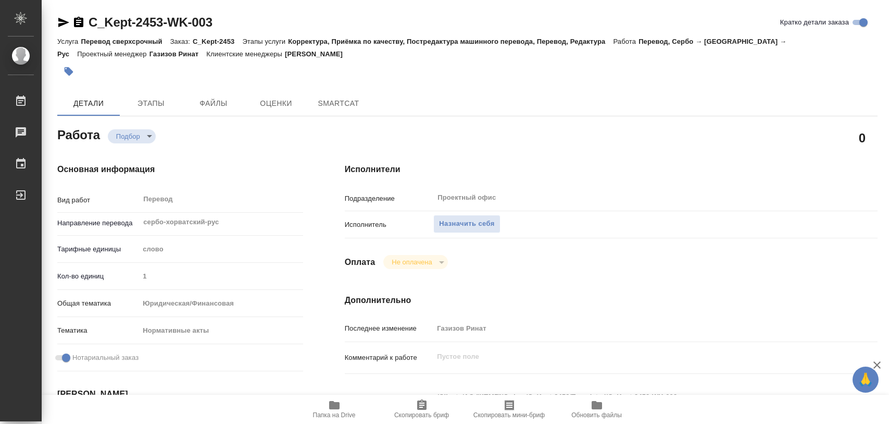
type textarea "x"
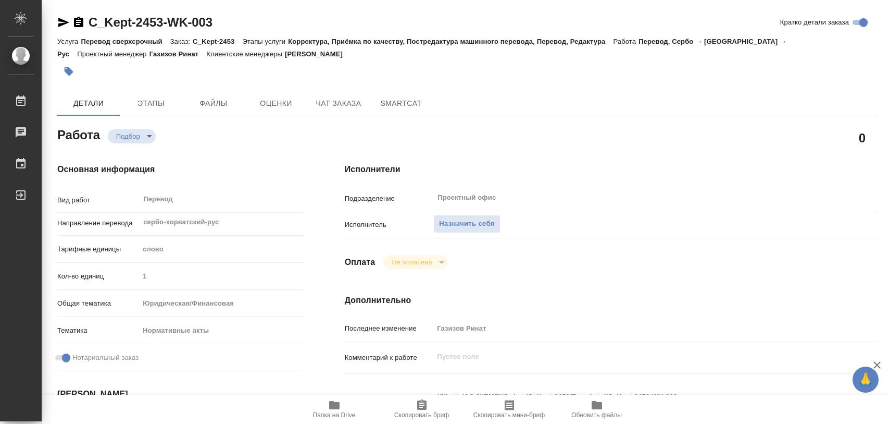
type textarea "x"
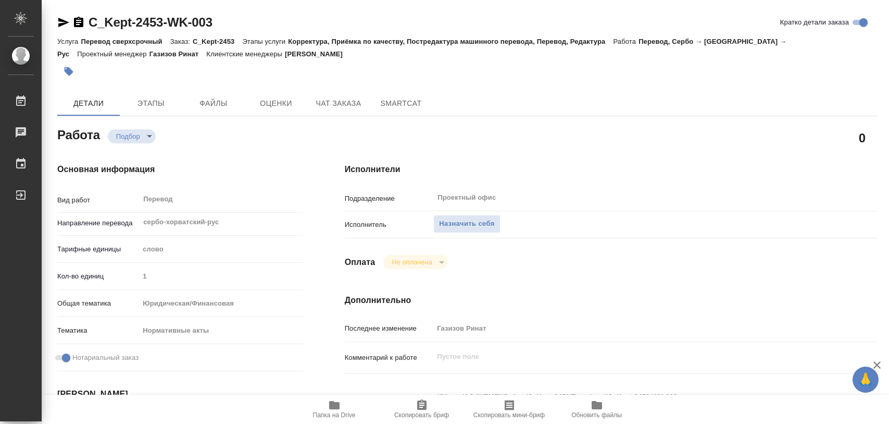
type textarea "x"
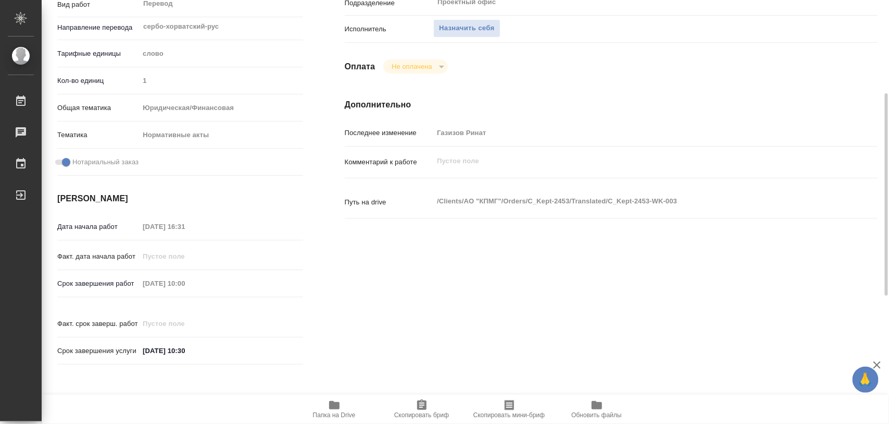
scroll to position [391, 0]
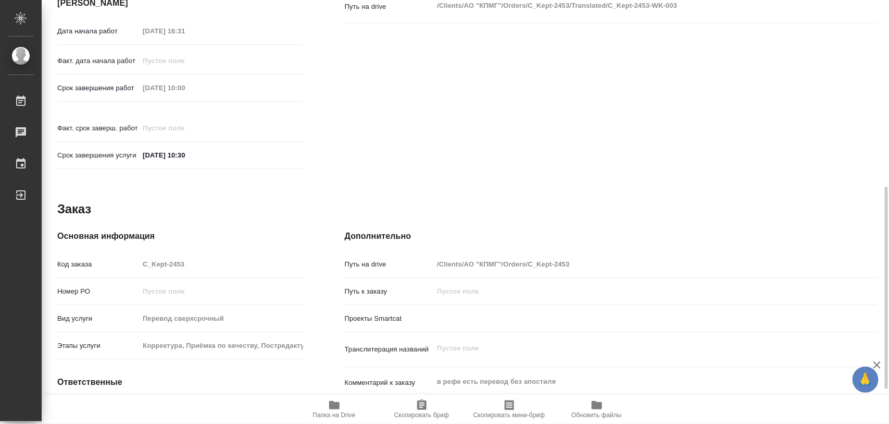
click at [332, 410] on icon "button" at bounding box center [334, 405] width 13 height 13
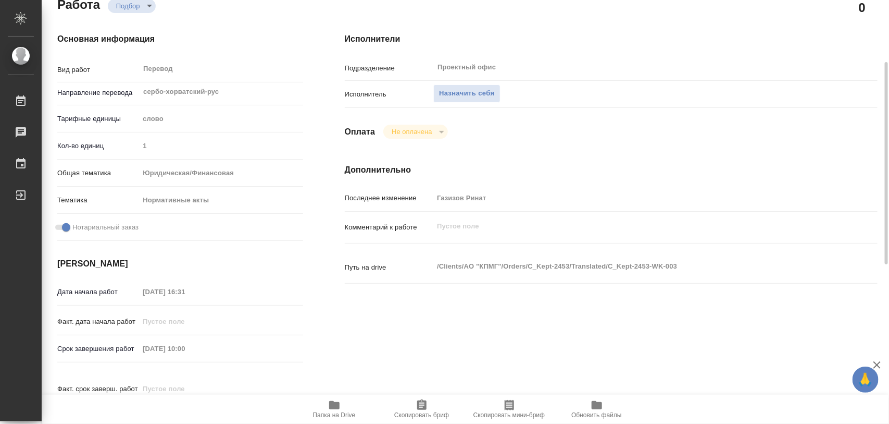
scroll to position [0, 0]
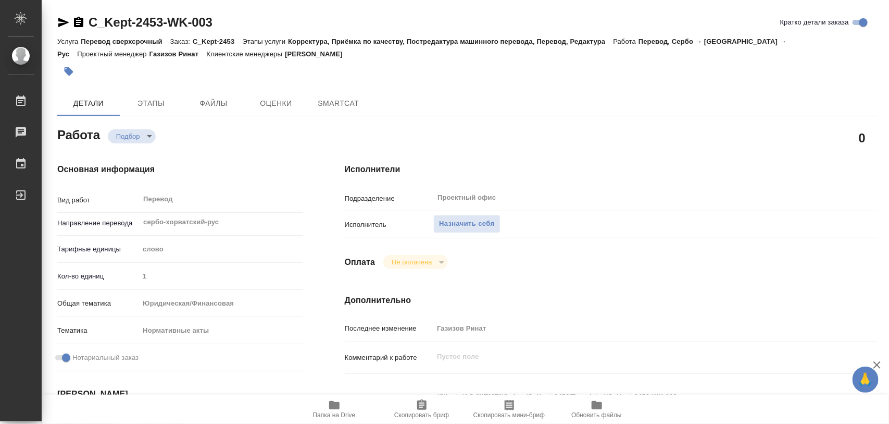
type textarea "x"
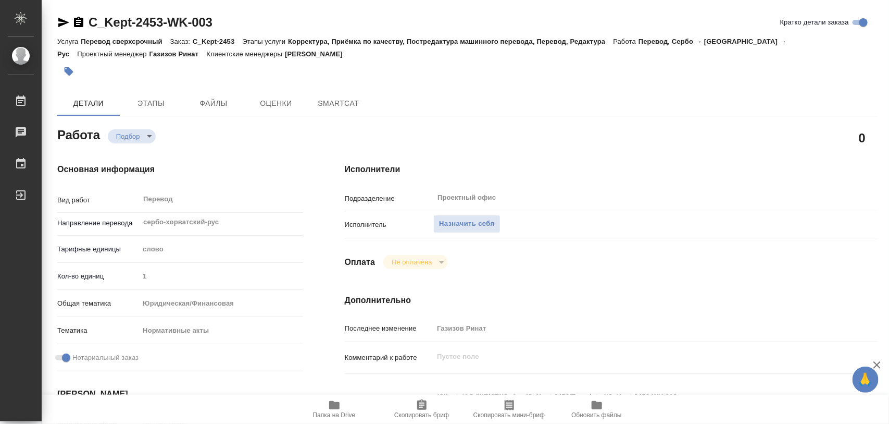
type textarea "x"
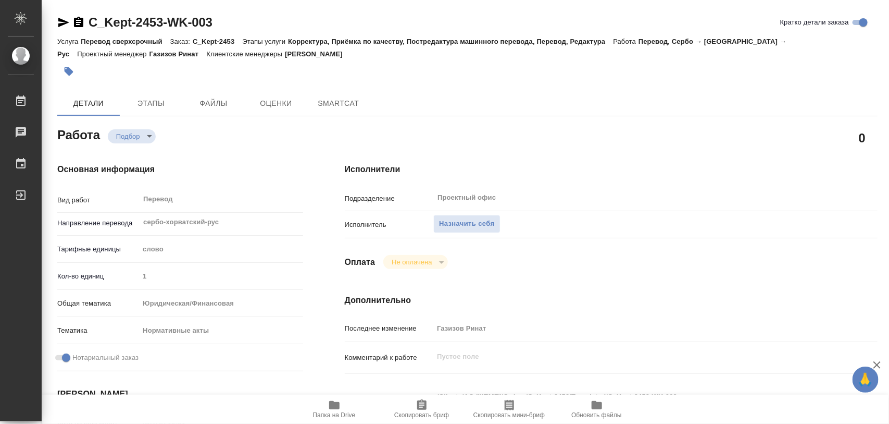
type textarea "x"
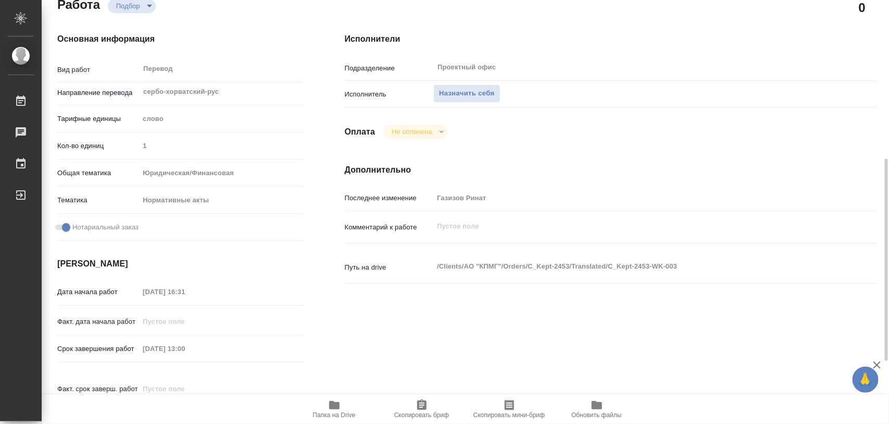
scroll to position [195, 0]
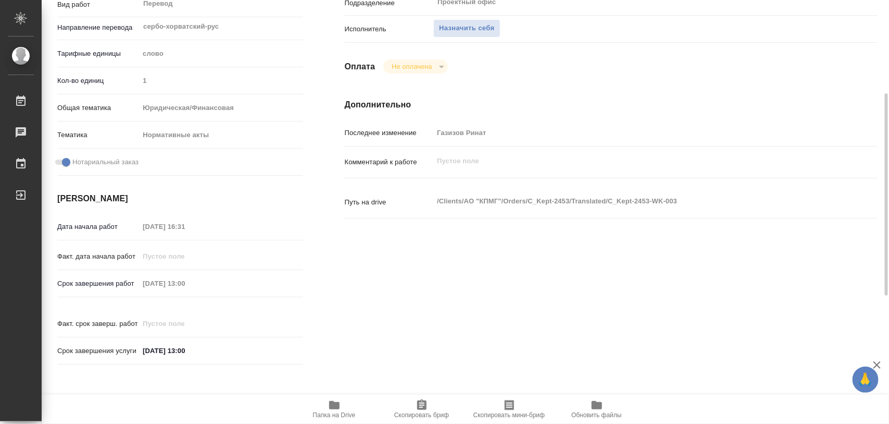
type textarea "x"
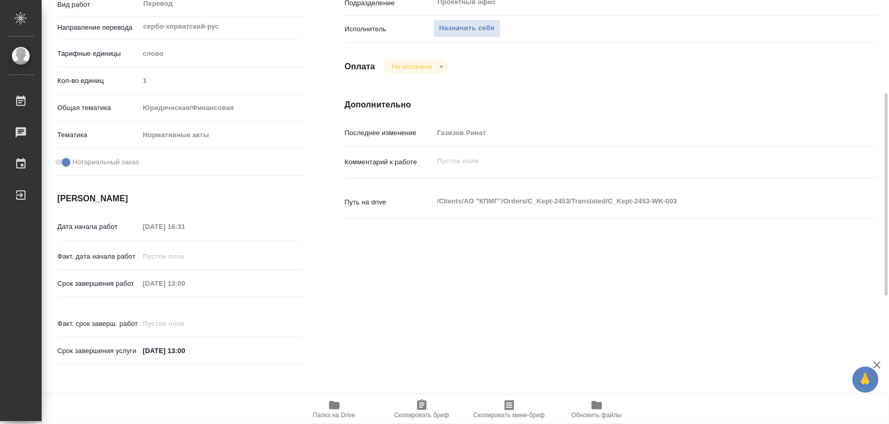
scroll to position [0, 0]
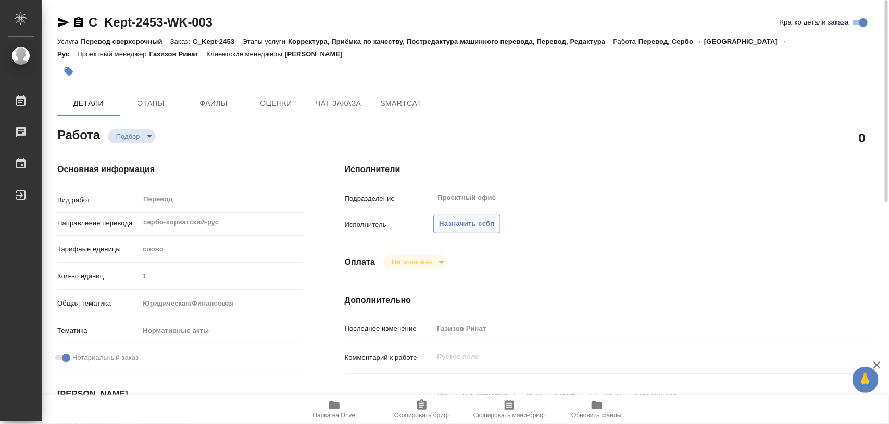
click at [462, 219] on span "Назначить себя" at bounding box center [466, 224] width 55 height 12
type textarea "x"
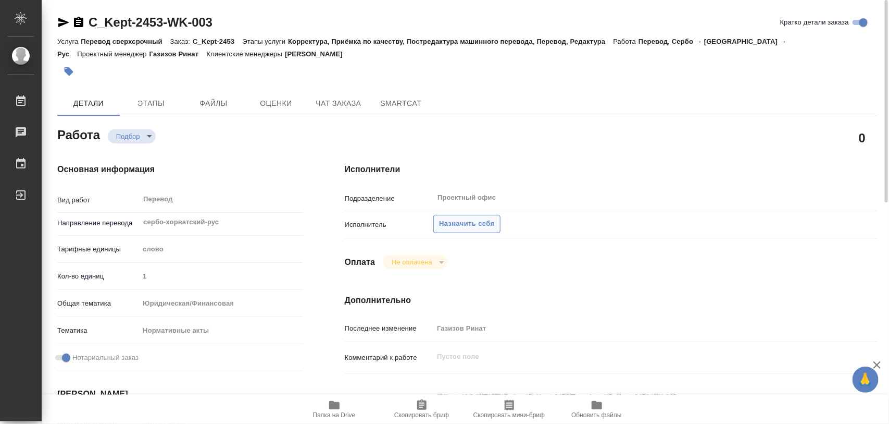
type textarea "x"
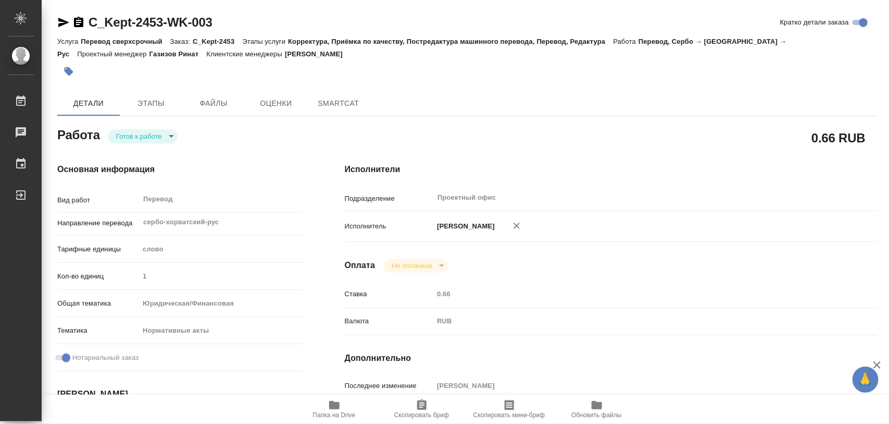
type textarea "x"
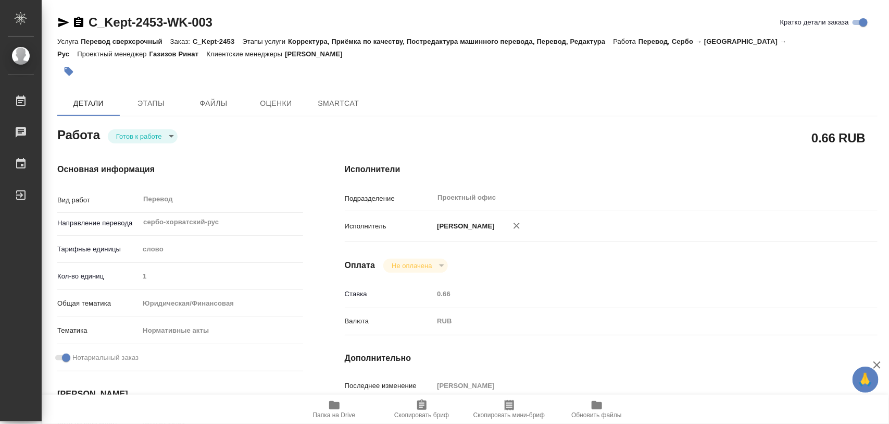
type textarea "x"
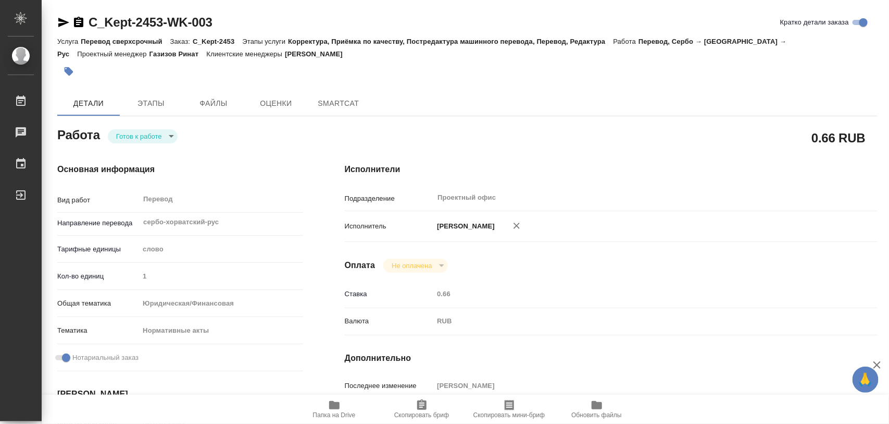
type textarea "x"
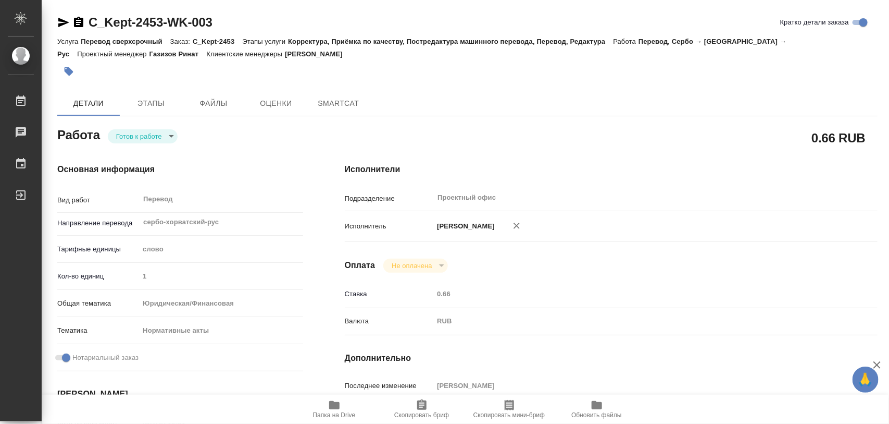
type textarea "x"
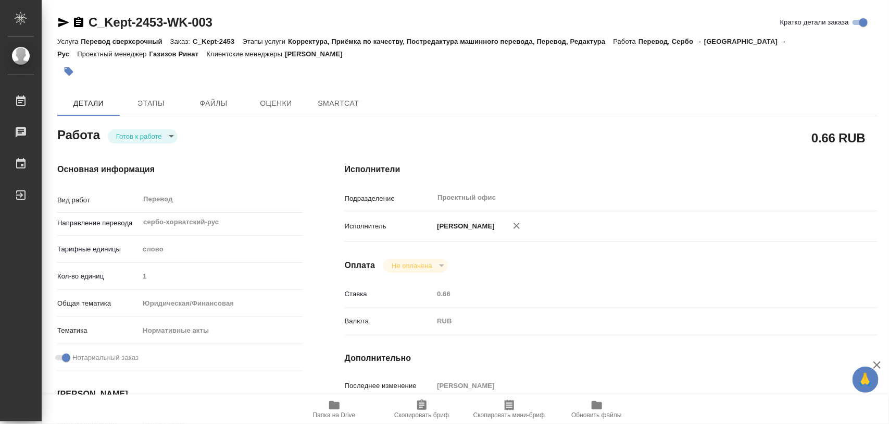
type textarea "x"
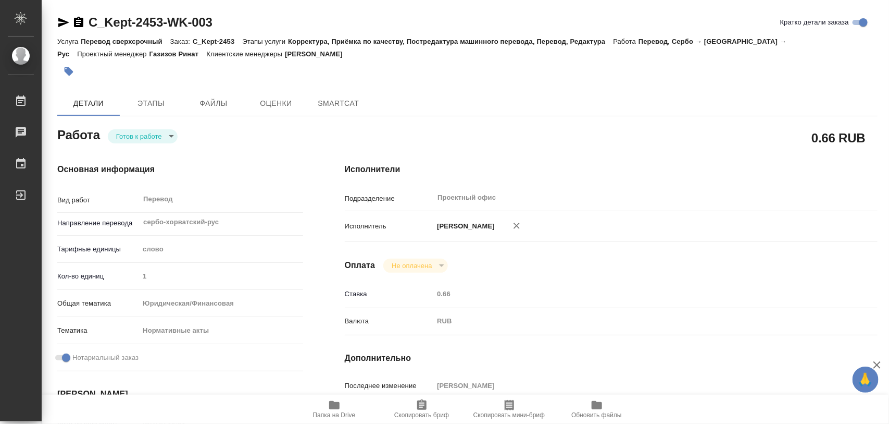
type textarea "x"
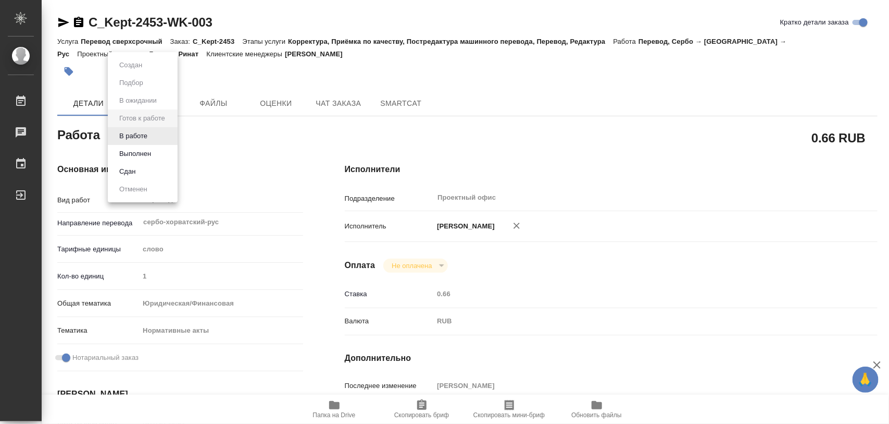
click at [173, 135] on body "🙏 .cls-1 fill:#fff; AWATERA Iglakov Maksim Работы Чаты График Выйти C_Kept-2453…" at bounding box center [444, 212] width 889 height 424
type textarea "x"
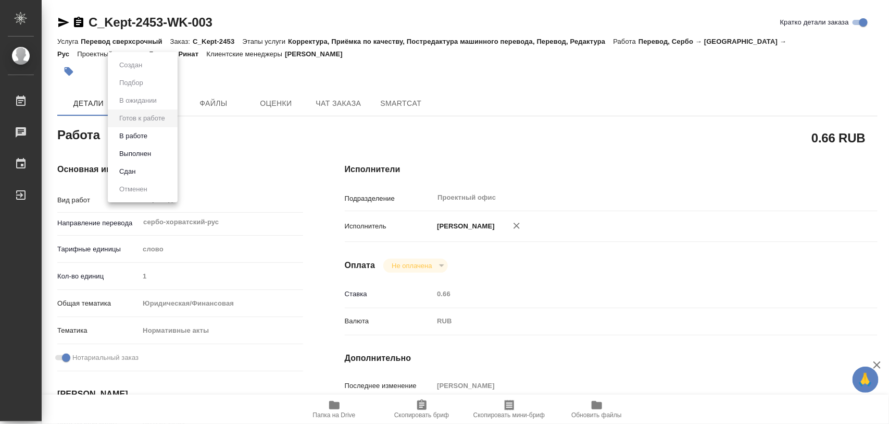
type textarea "x"
click at [158, 141] on li "В работе" at bounding box center [143, 136] width 70 height 18
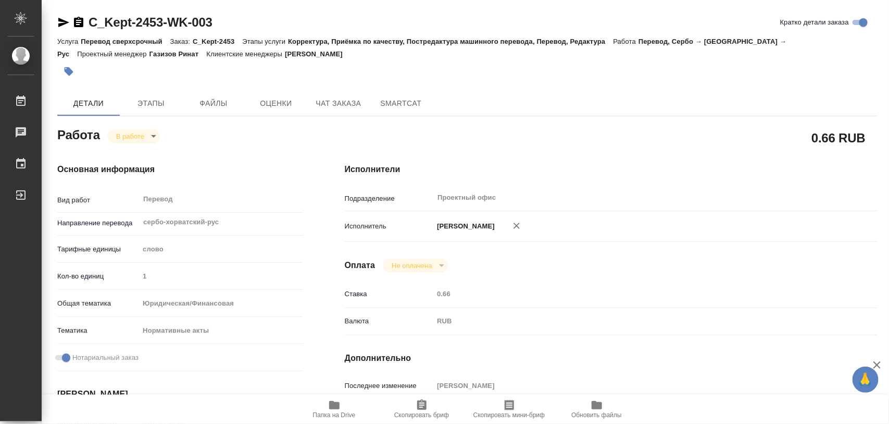
type textarea "x"
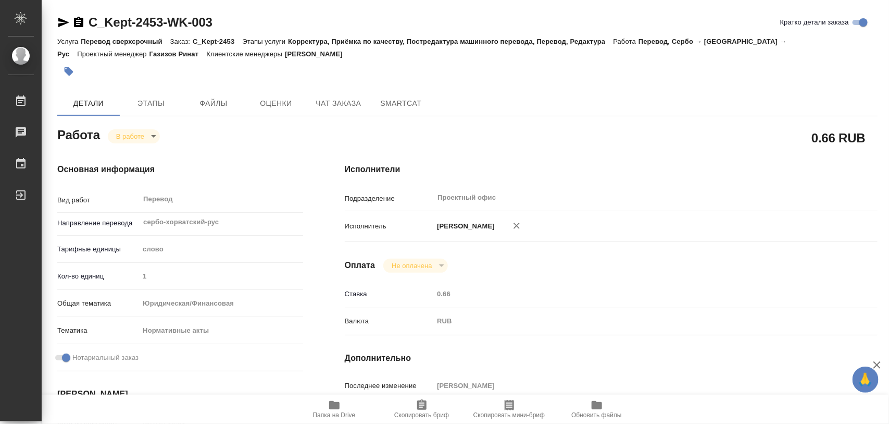
type textarea "x"
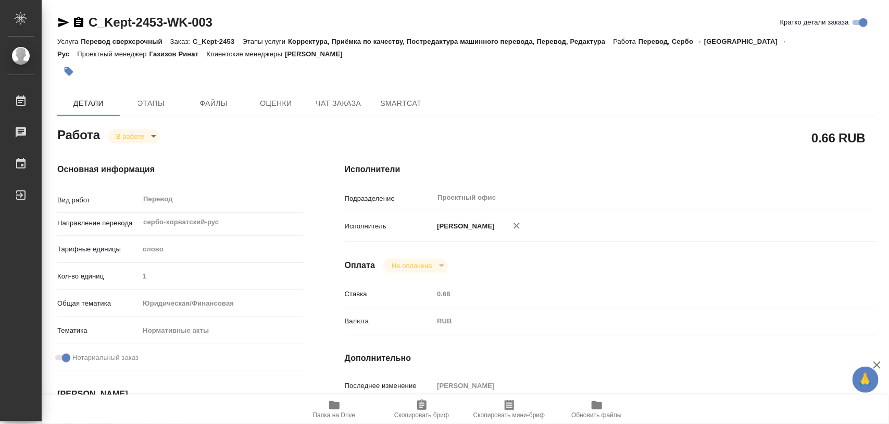
type textarea "x"
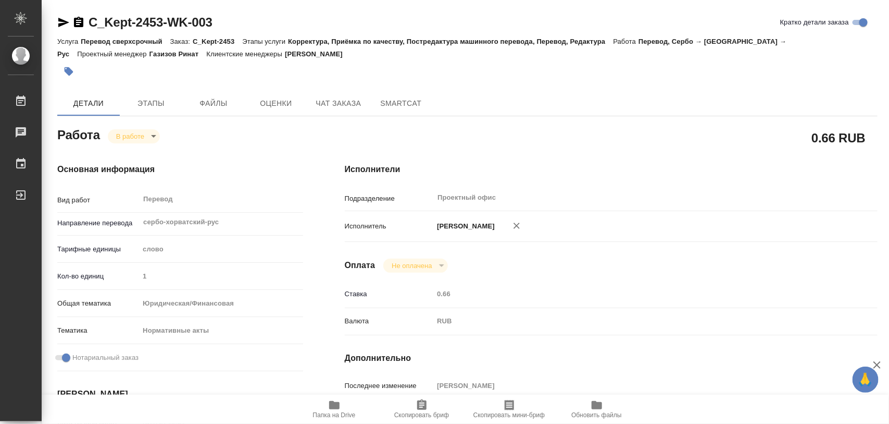
type textarea "x"
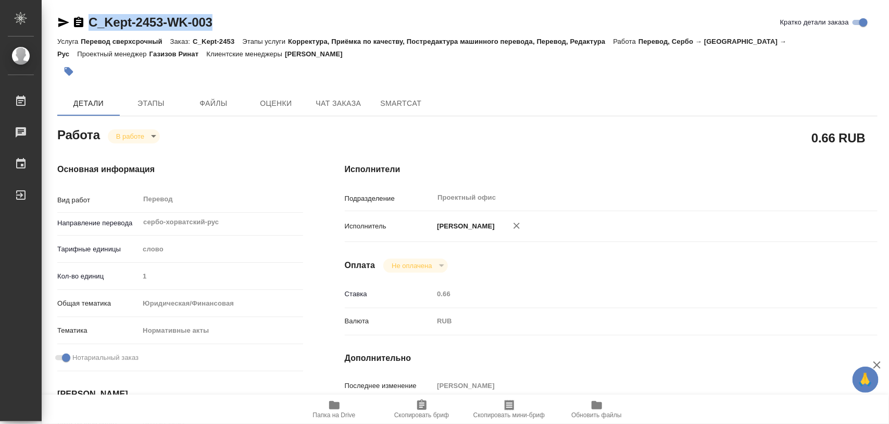
drag, startPoint x: 258, startPoint y: 27, endPoint x: 85, endPoint y: 28, distance: 173.0
click at [85, 28] on div "C_Kept-2453-WK-003 Кратко детали заказа" at bounding box center [467, 22] width 821 height 17
copy link "C_Kept-2453-WK-003"
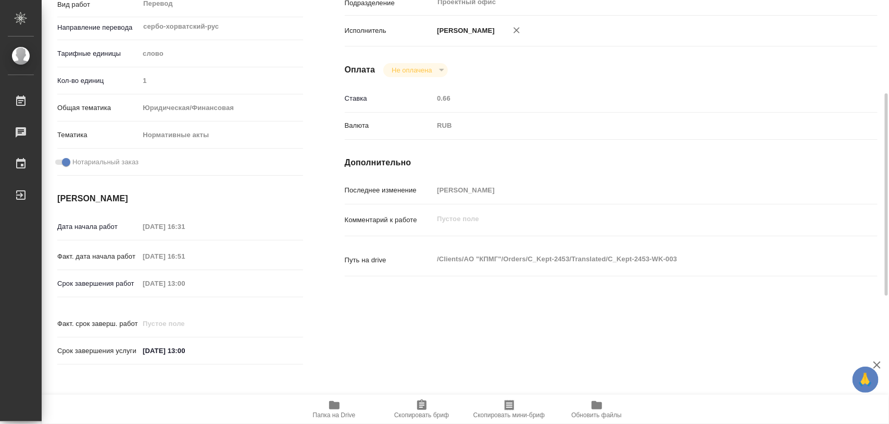
scroll to position [464, 0]
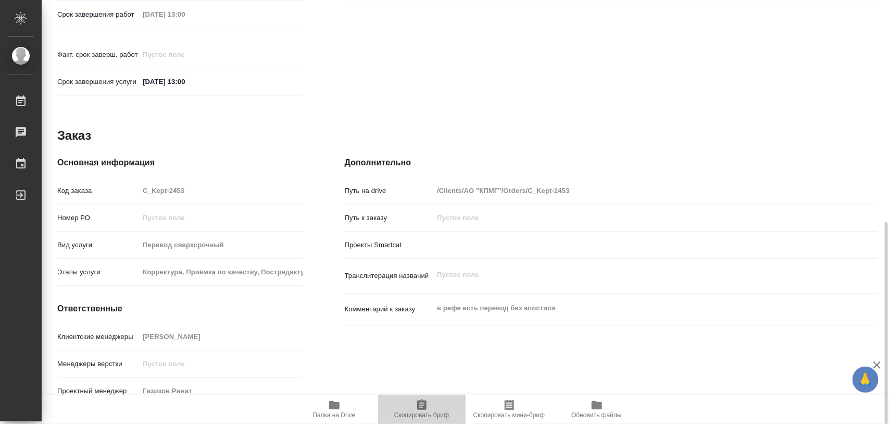
drag, startPoint x: 421, startPoint y: 404, endPoint x: 629, endPoint y: 4, distance: 450.8
click at [421, 400] on icon "button" at bounding box center [421, 404] width 9 height 10
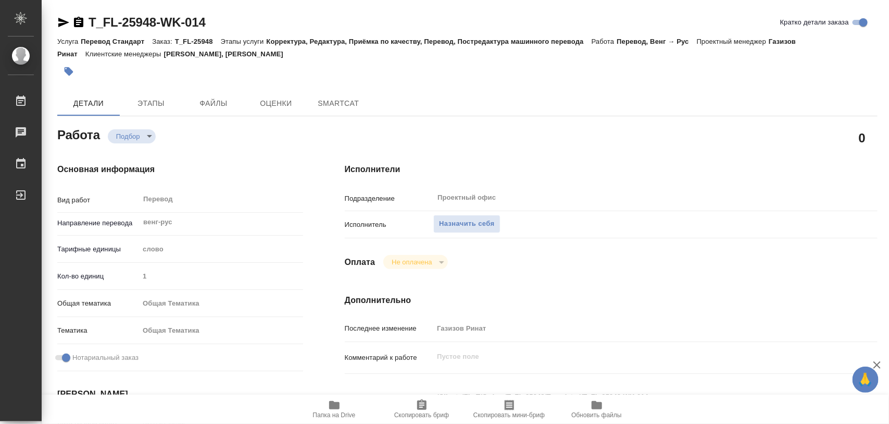
type textarea "x"
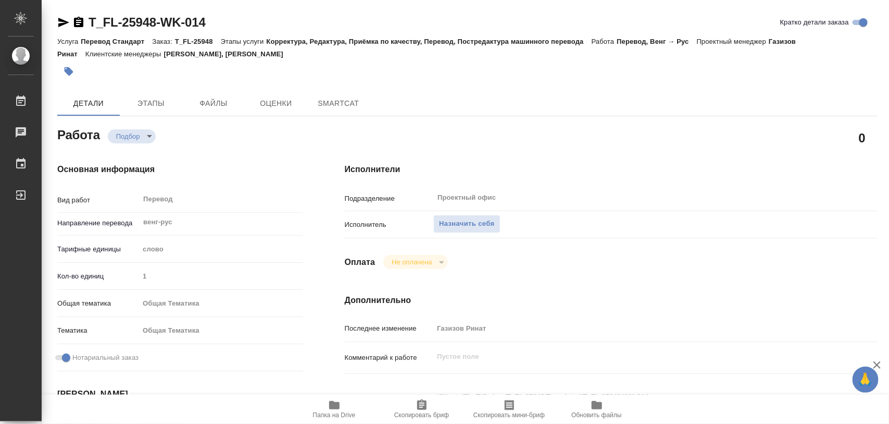
type textarea "x"
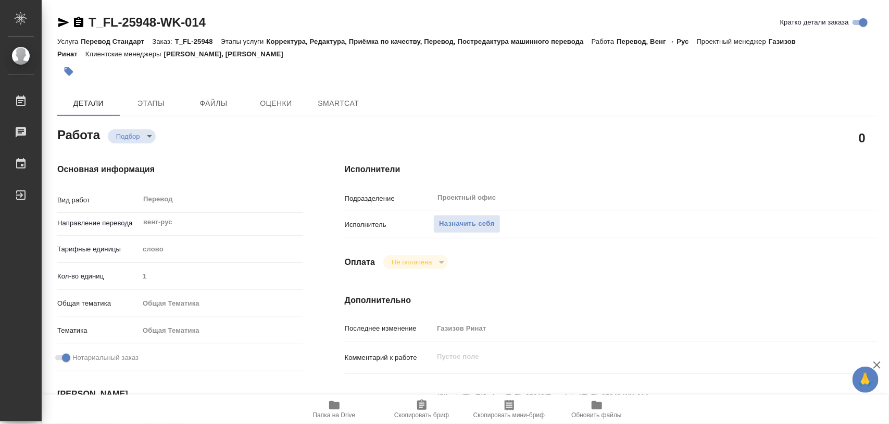
type textarea "x"
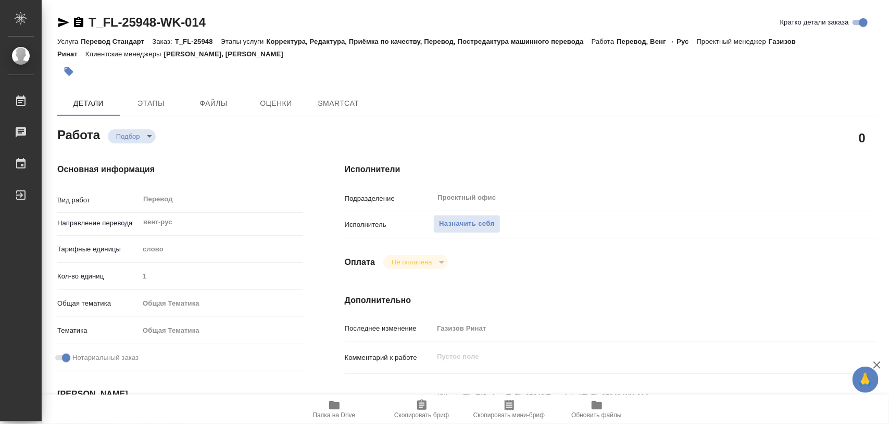
type textarea "x"
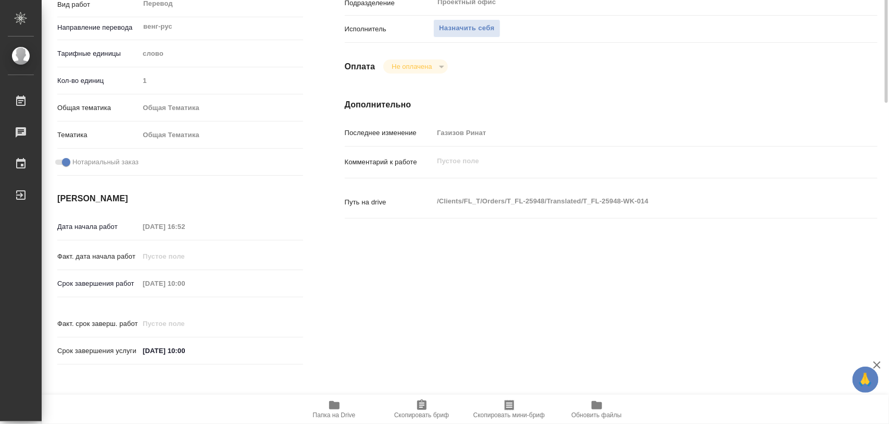
scroll to position [261, 0]
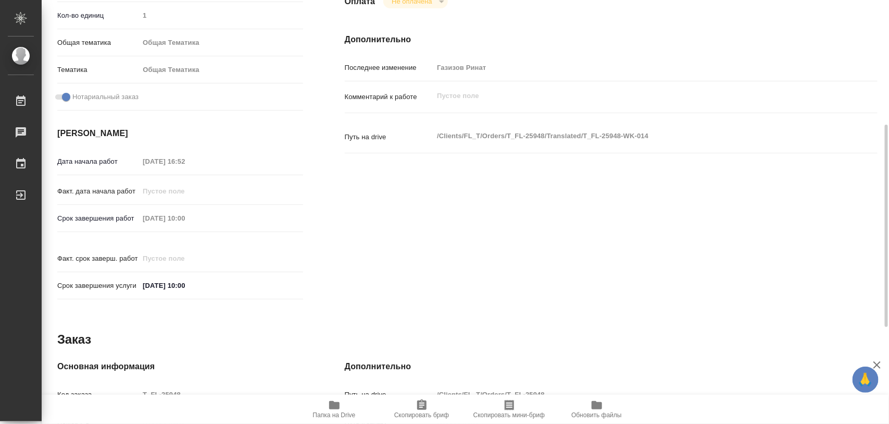
type textarea "x"
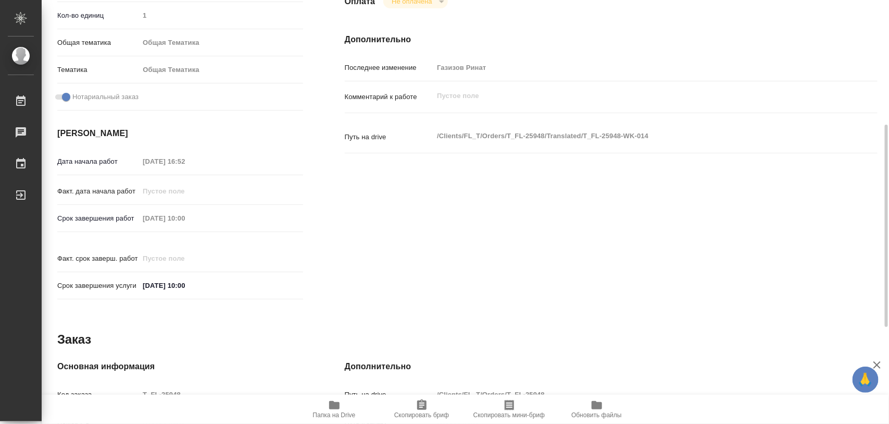
scroll to position [464, 0]
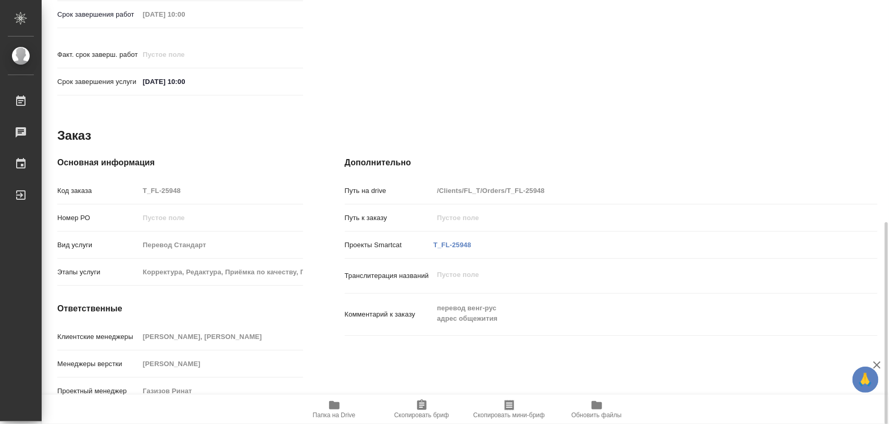
type textarea "x"
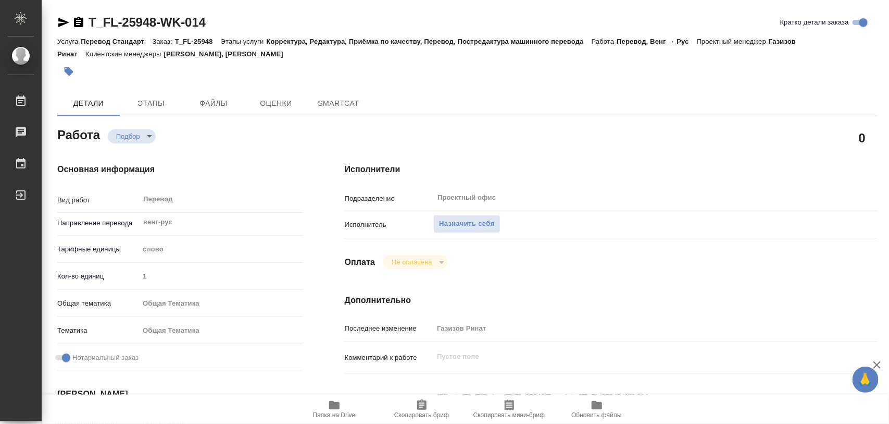
type textarea "x"
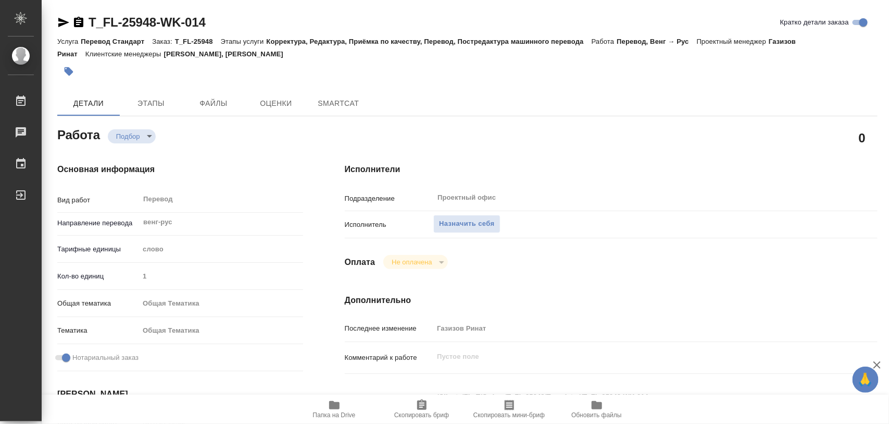
type textarea "x"
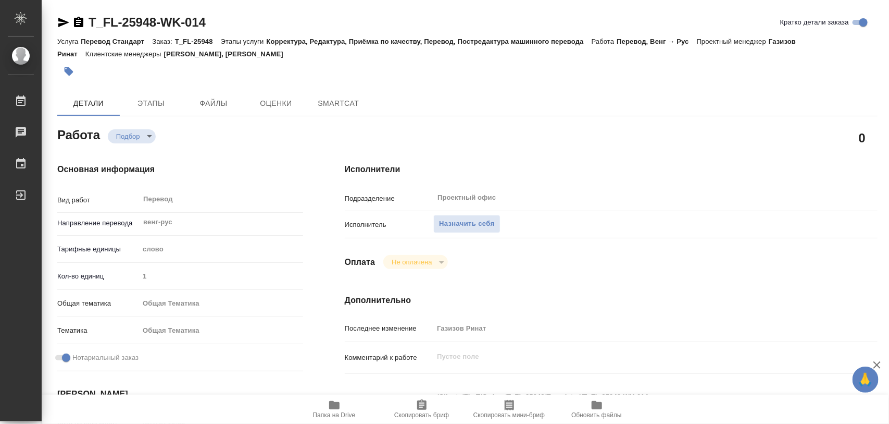
type textarea "x"
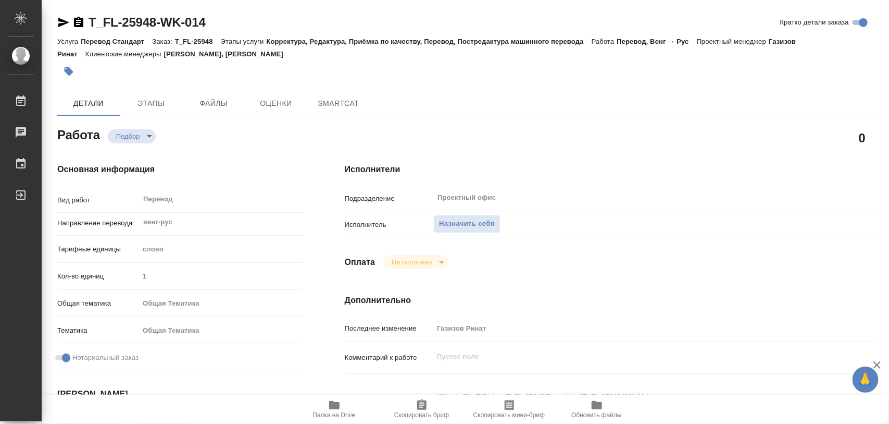
type textarea "x"
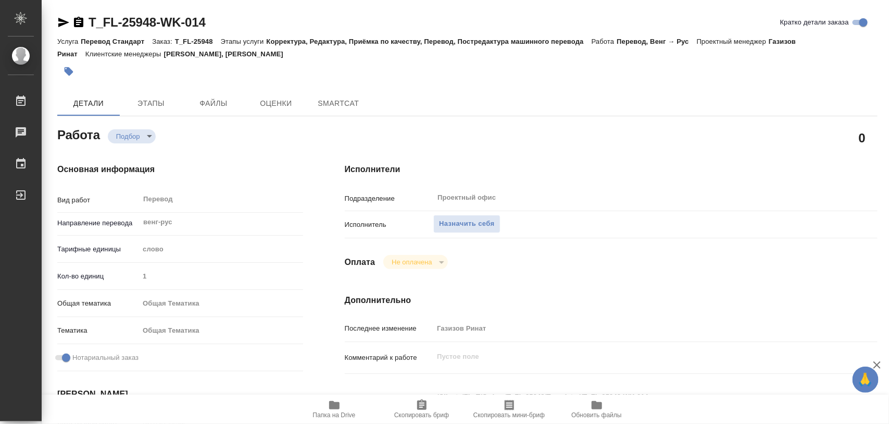
scroll to position [195, 0]
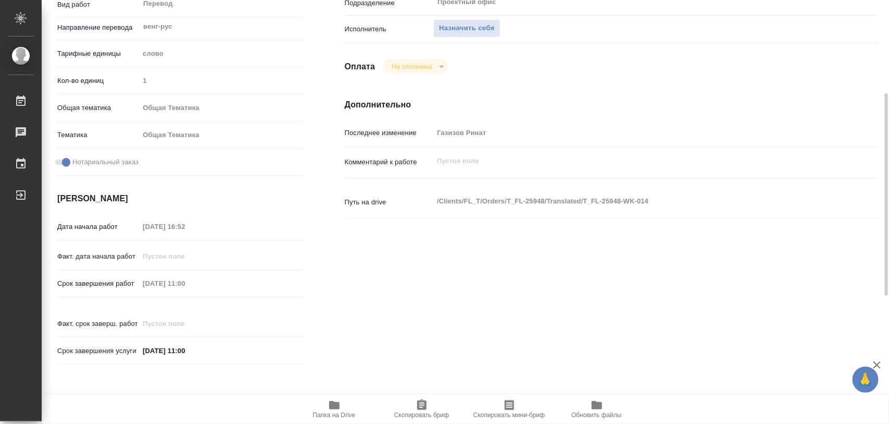
type textarea "x"
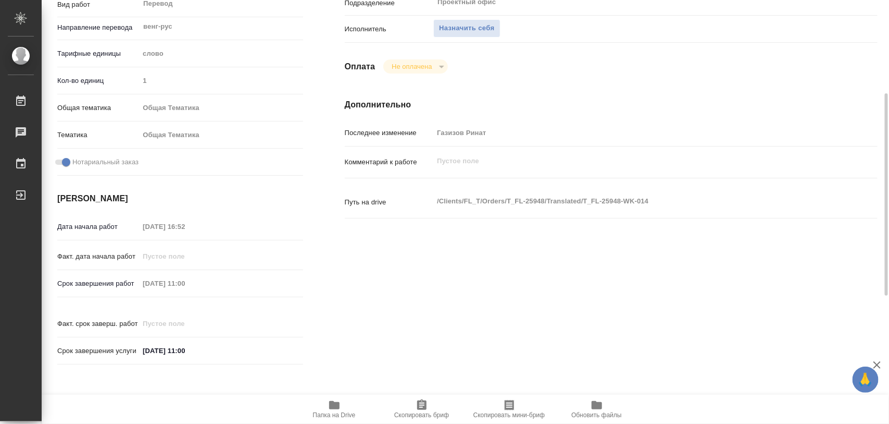
scroll to position [0, 0]
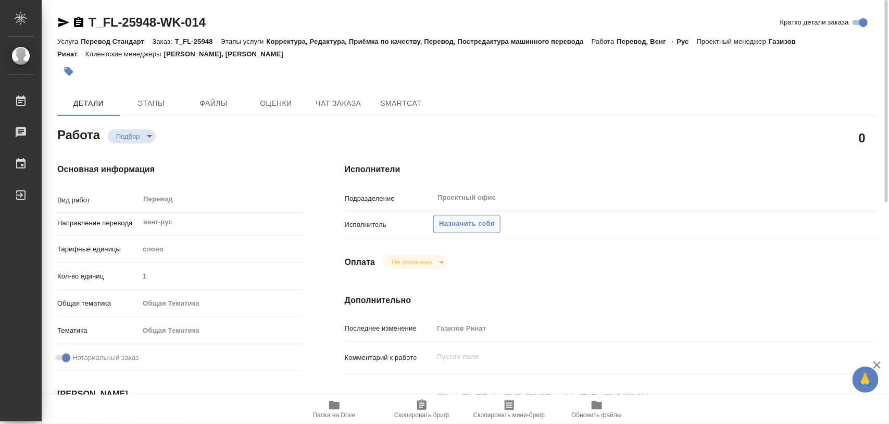
type textarea "x"
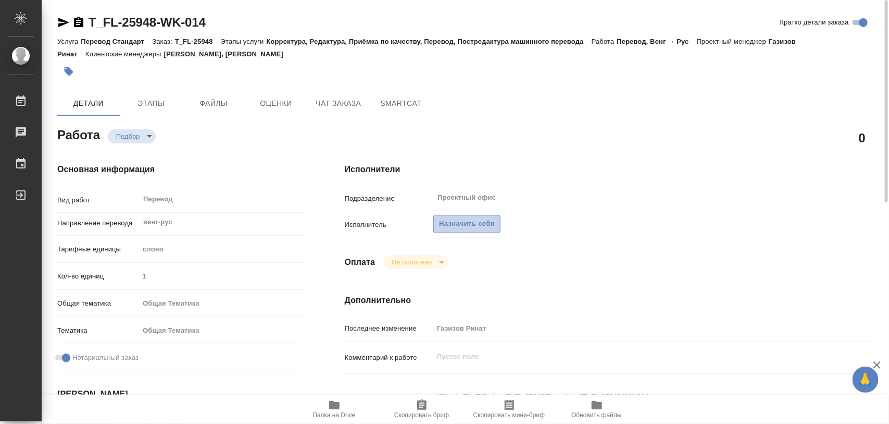
click at [493, 223] on span "Назначить себя" at bounding box center [466, 224] width 55 height 12
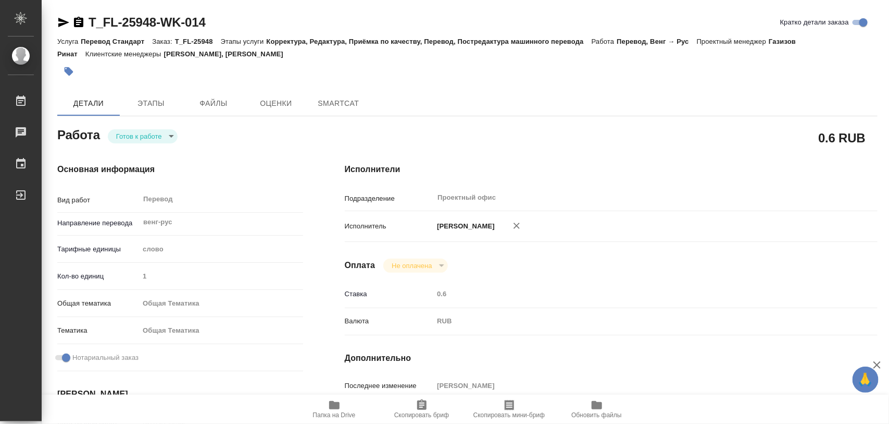
type textarea "x"
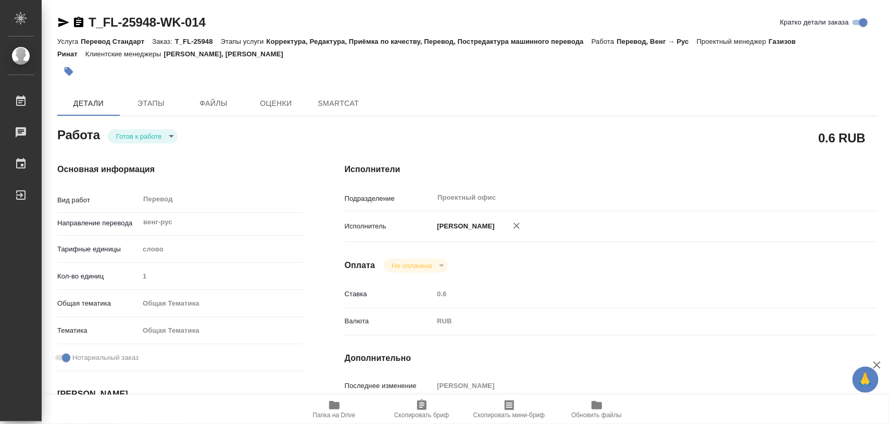
type textarea "x"
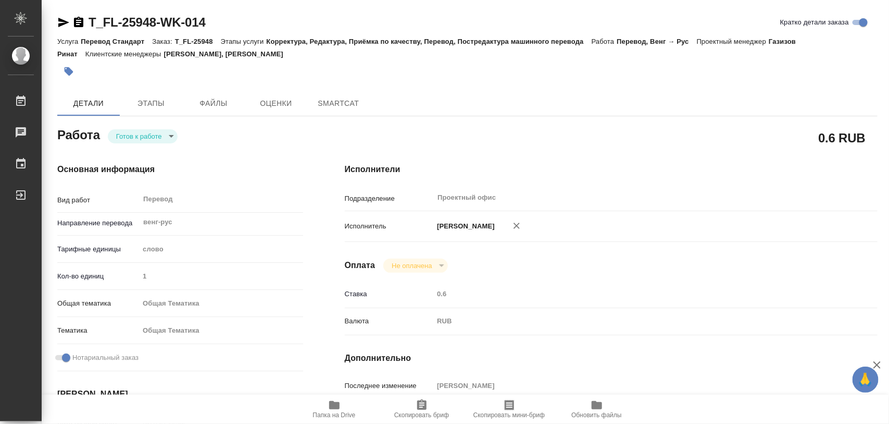
type textarea "x"
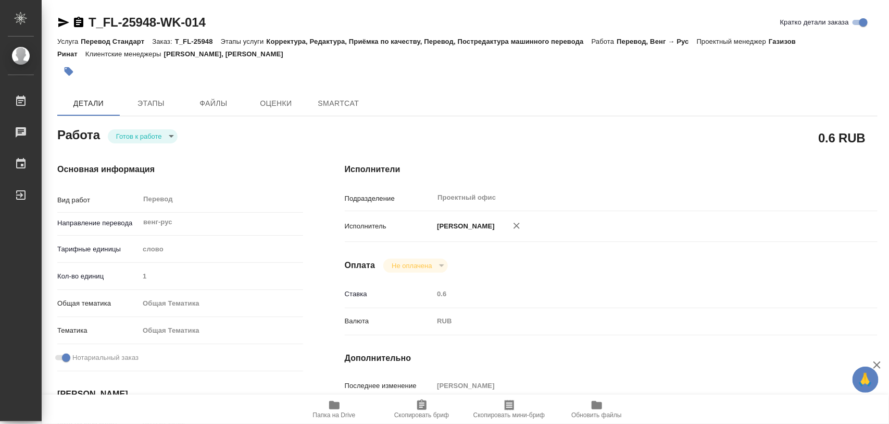
type textarea "x"
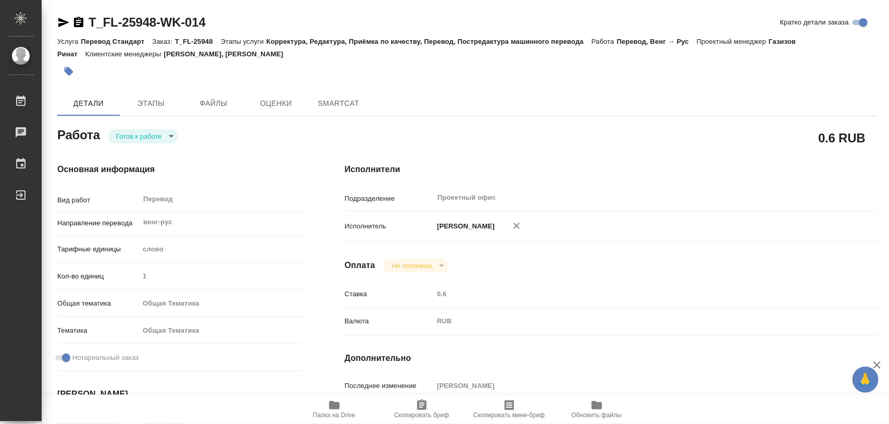
type textarea "x"
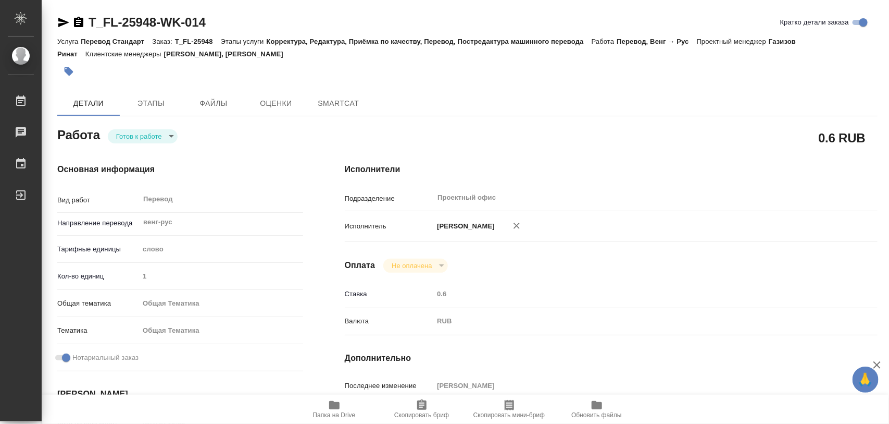
type textarea "x"
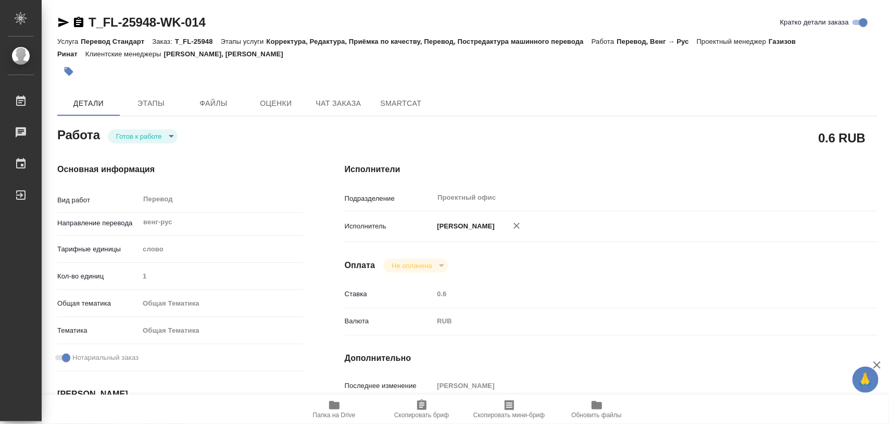
type textarea "x"
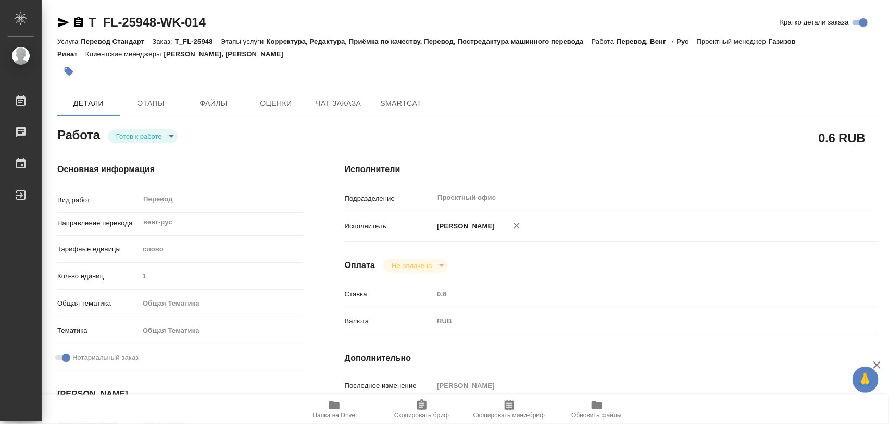
type textarea "x"
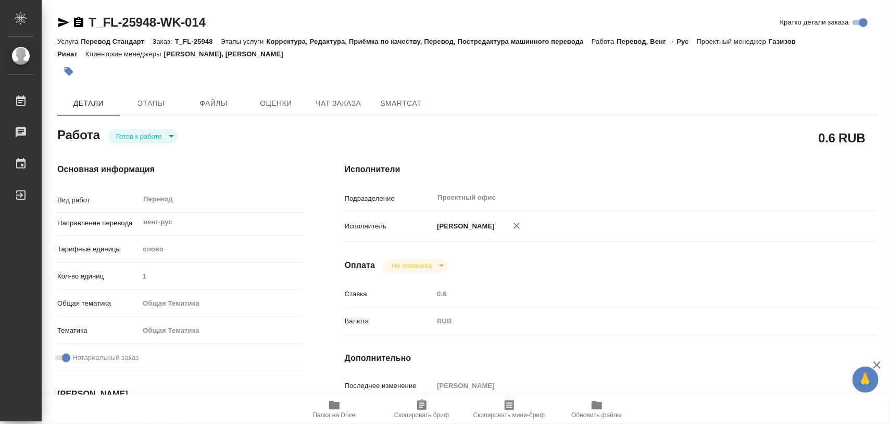
click at [174, 139] on body "🙏 .cls-1 fill:#fff; AWATERA Iglakov Maksim Работы 0 Чаты График Выйти T_FL-2594…" at bounding box center [444, 212] width 889 height 424
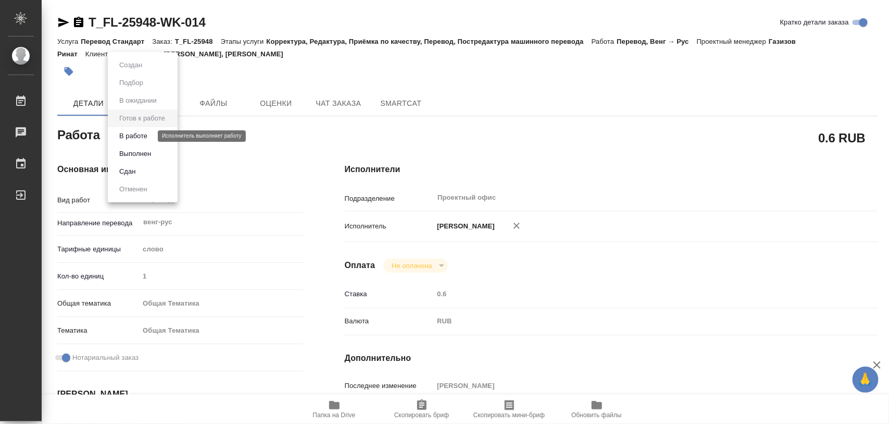
click at [144, 138] on button "В работе" at bounding box center [133, 135] width 34 height 11
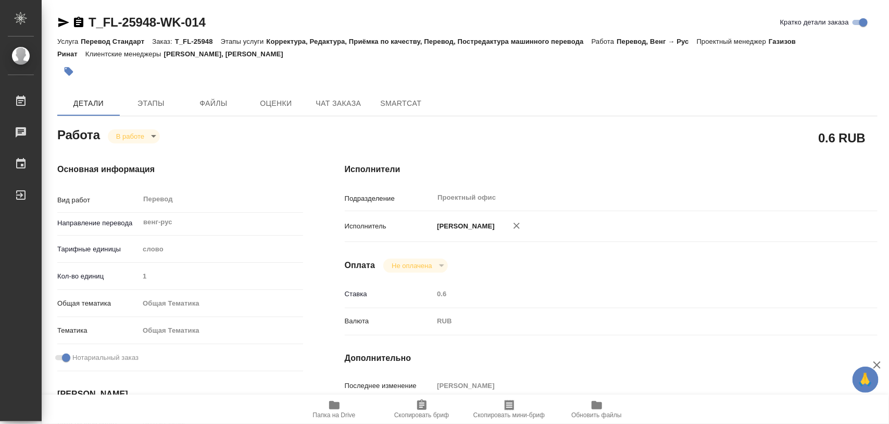
type textarea "x"
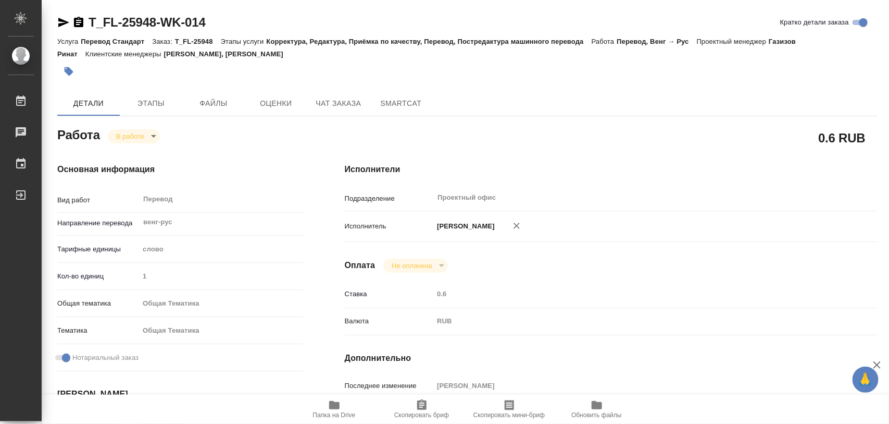
type textarea "x"
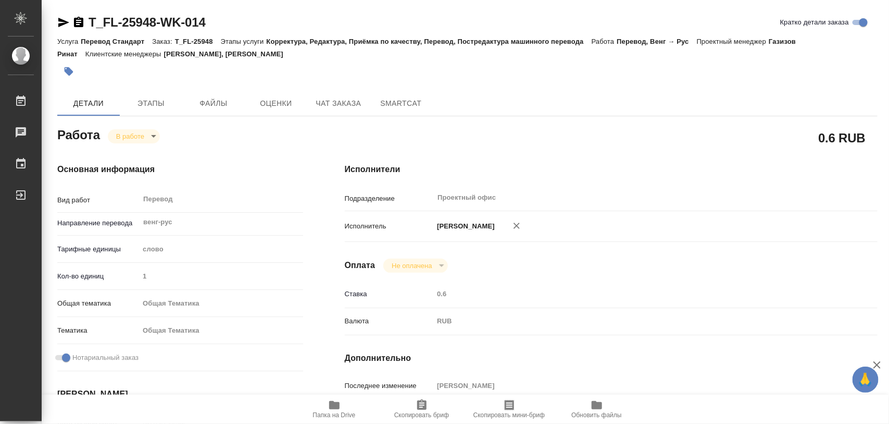
type textarea "x"
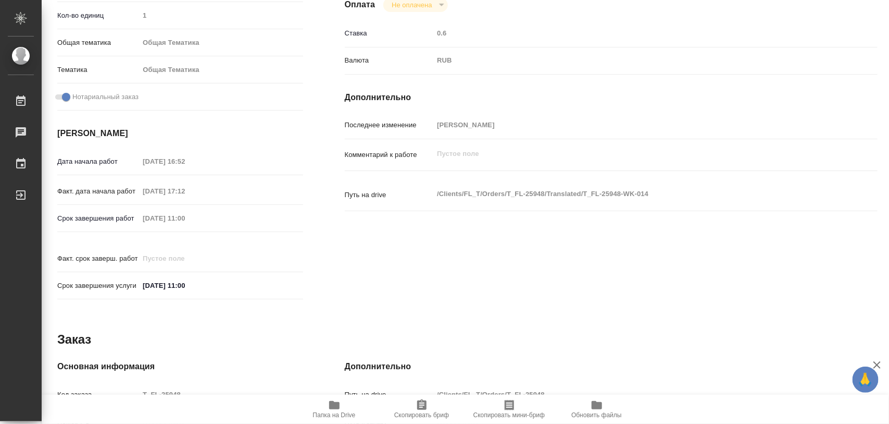
scroll to position [464, 0]
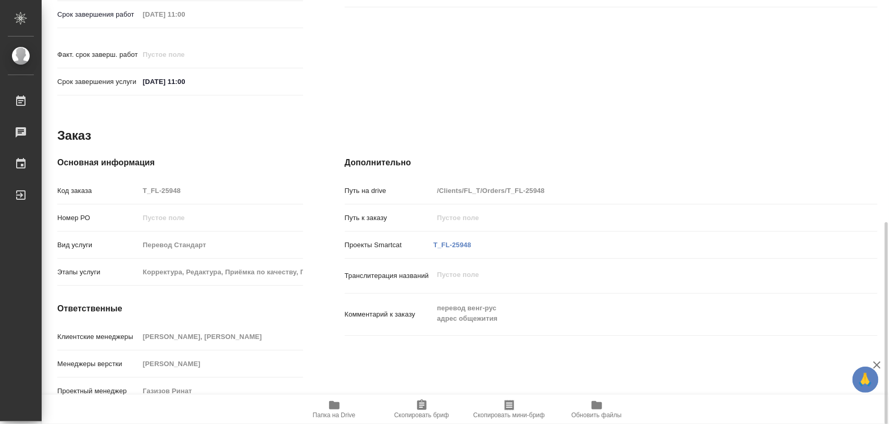
click at [417, 407] on icon "button" at bounding box center [421, 404] width 9 height 10
